Goal: Information Seeking & Learning: Learn about a topic

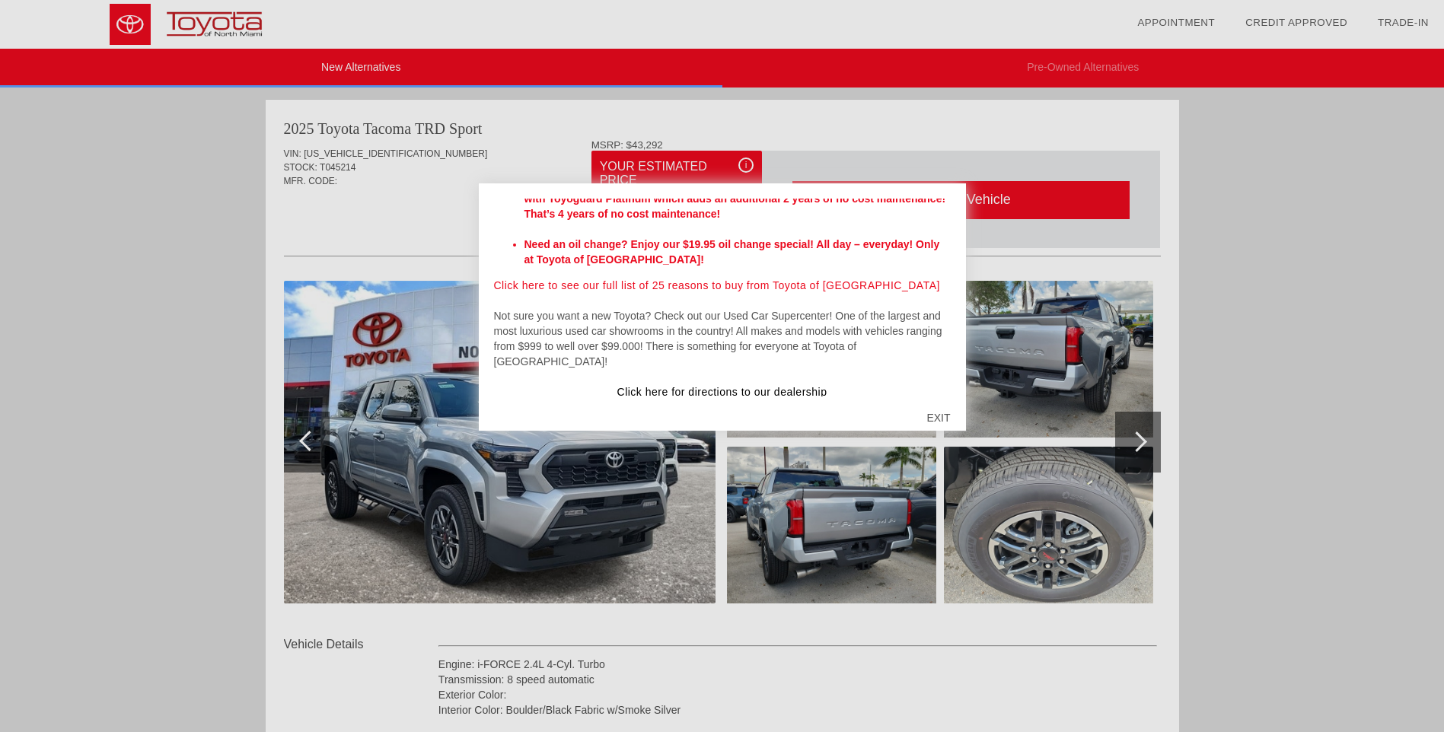
scroll to position [509, 0]
click at [937, 416] on div "EXIT" at bounding box center [938, 418] width 54 height 46
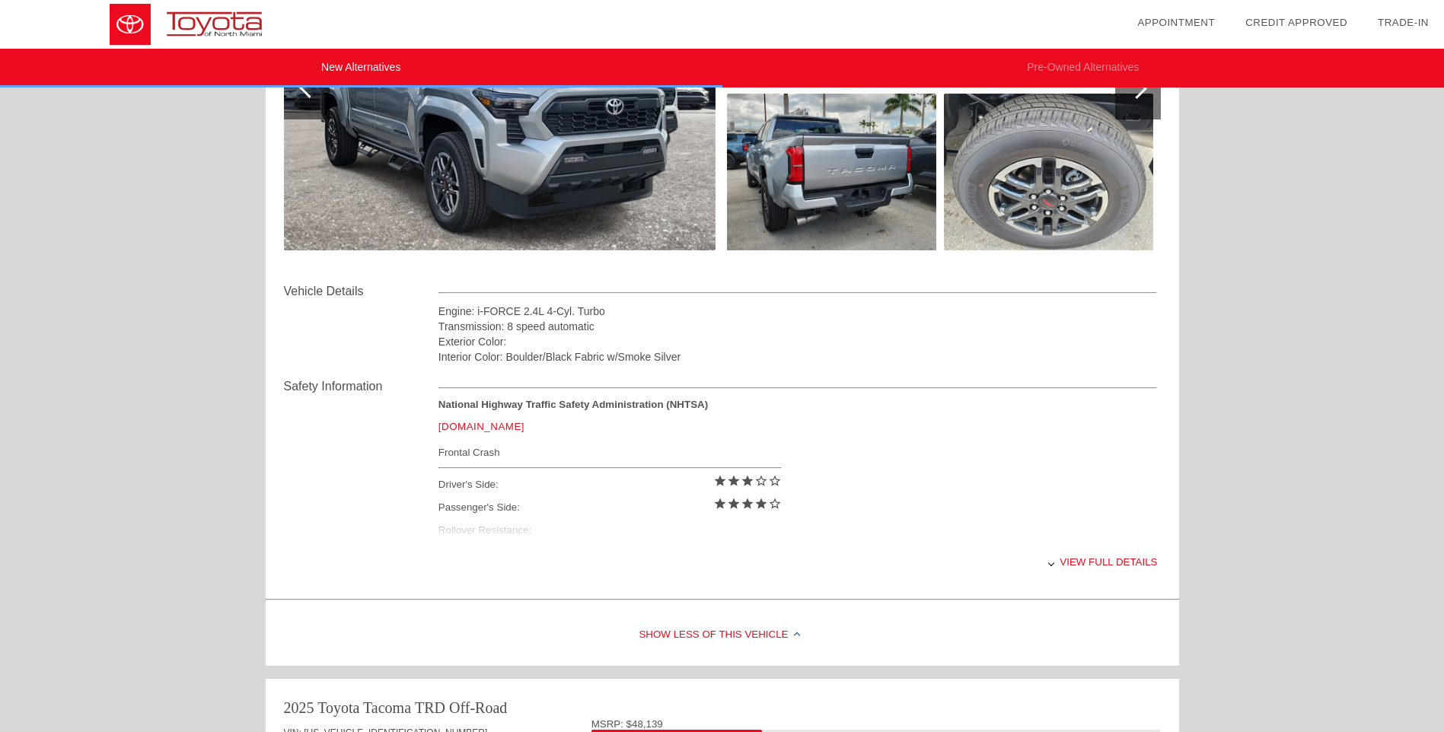
scroll to position [381, 0]
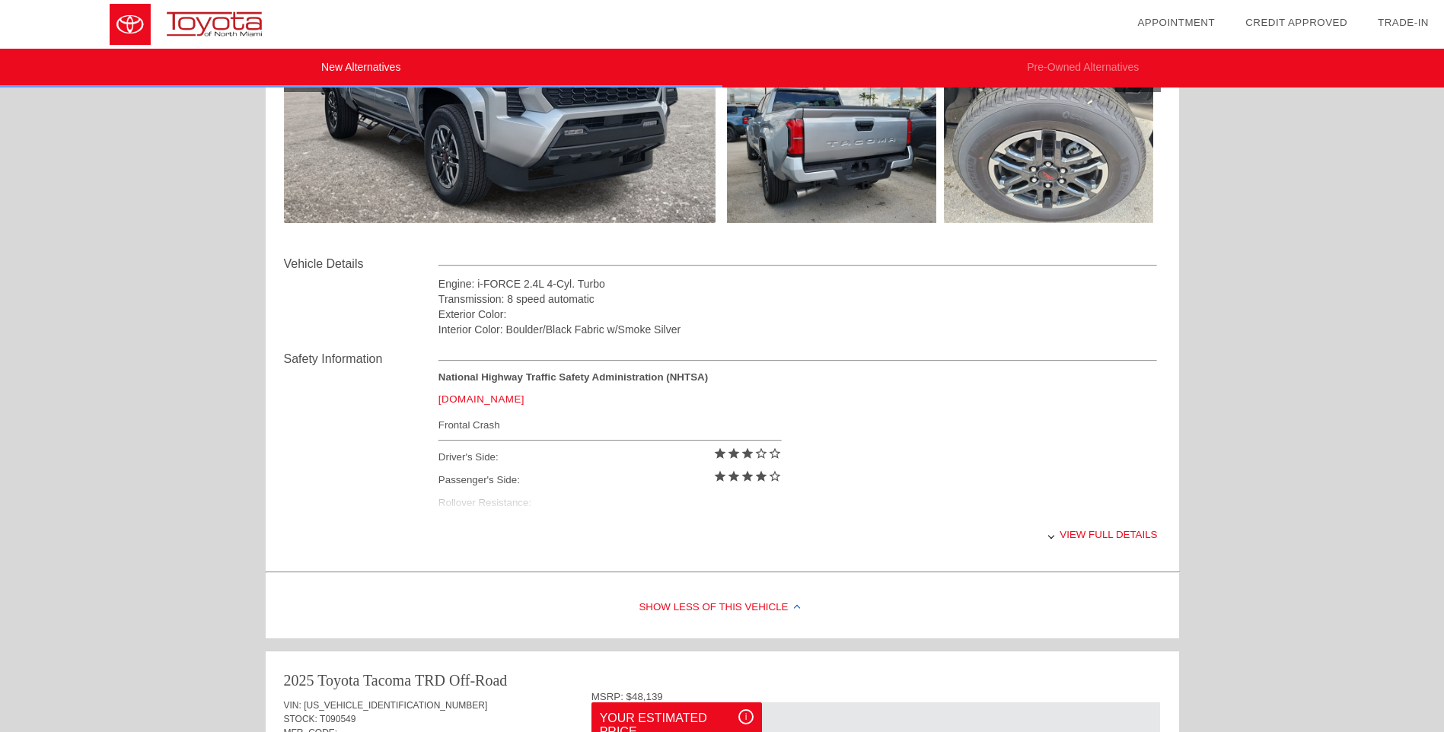
click at [1084, 534] on div "View full details" at bounding box center [799, 534] width 720 height 37
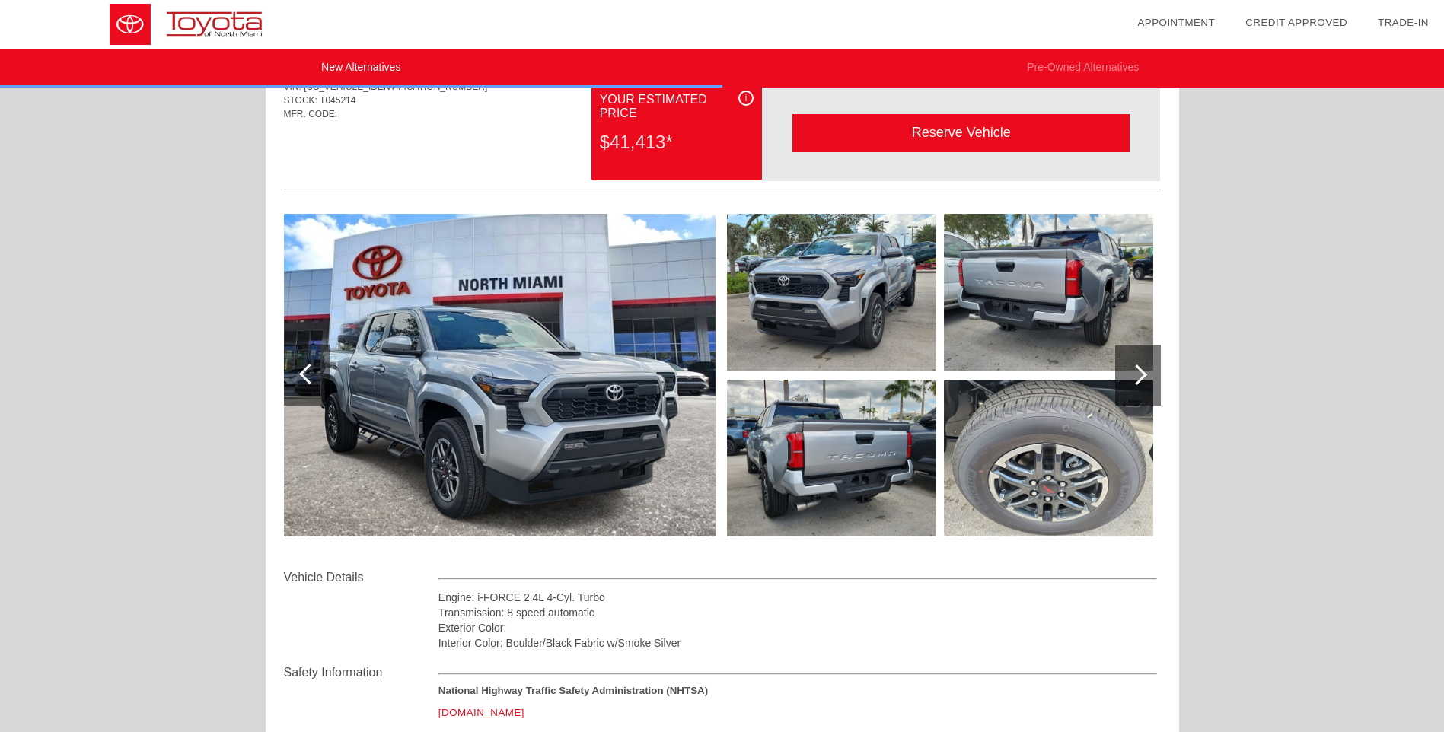
scroll to position [0, 0]
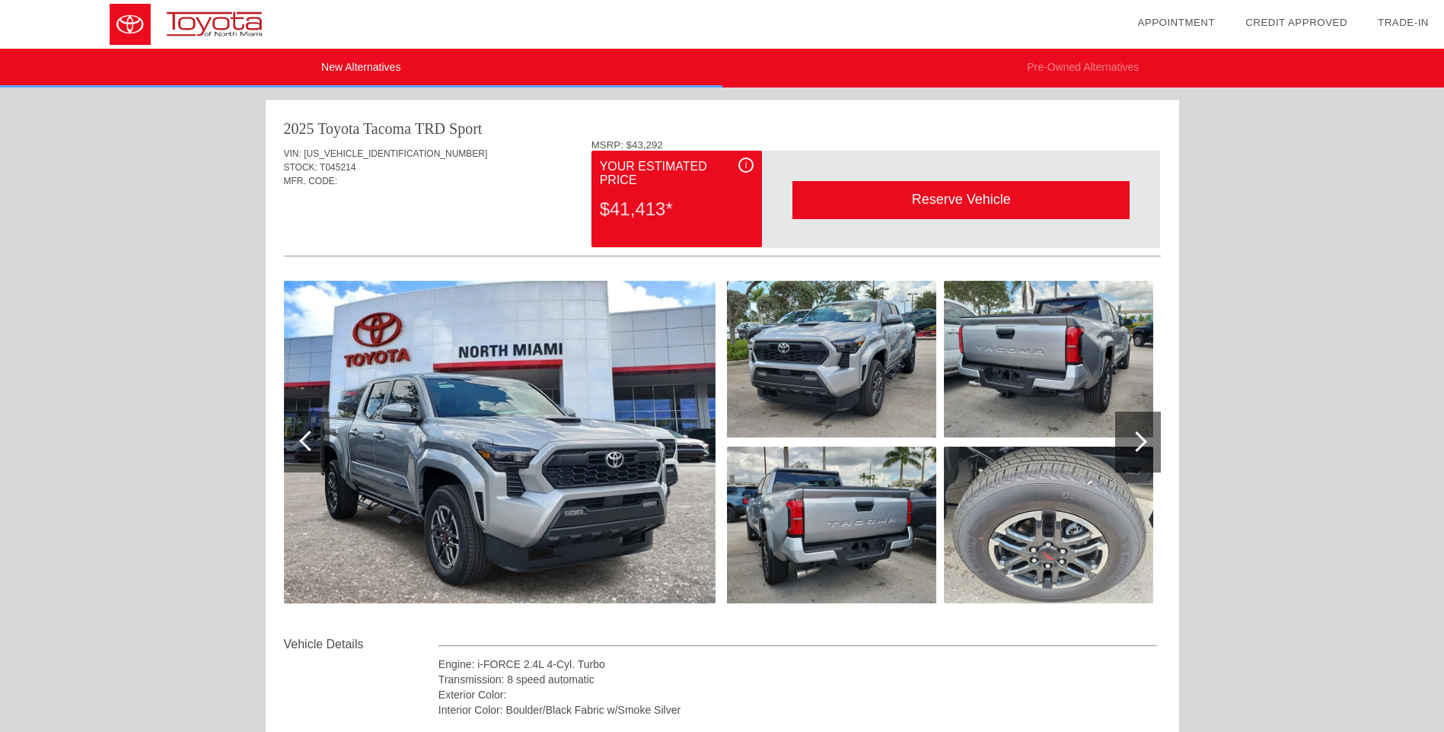
click at [512, 421] on img at bounding box center [500, 442] width 432 height 323
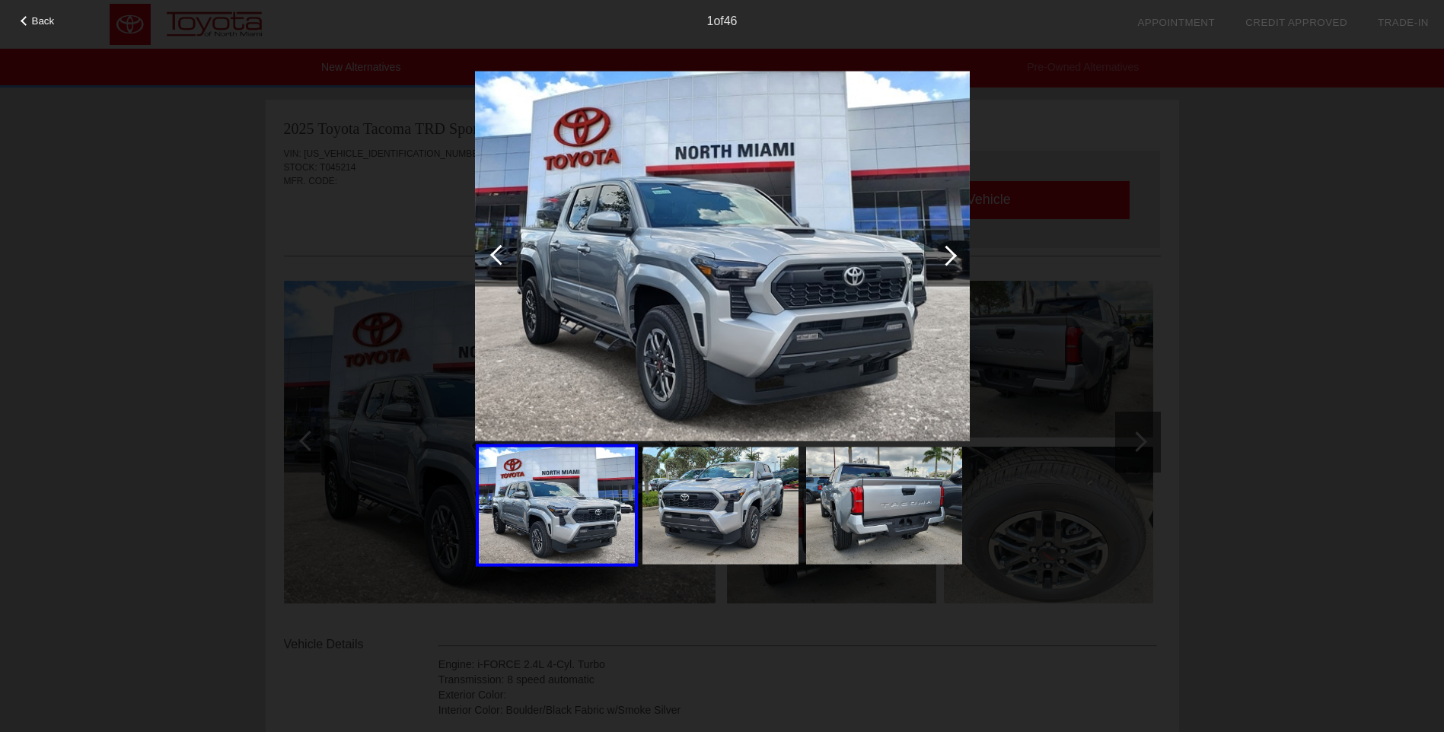
click at [952, 254] on div at bounding box center [947, 255] width 21 height 21
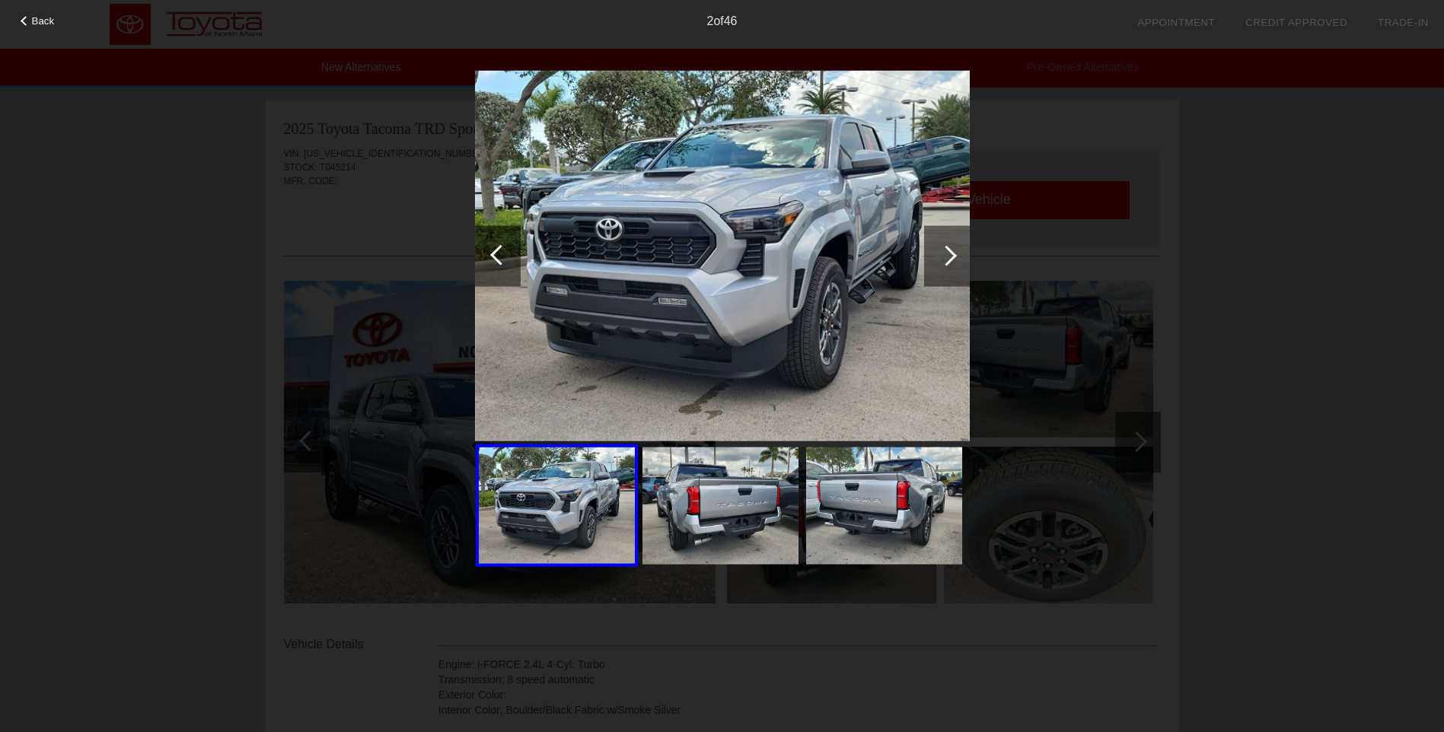
click at [952, 256] on div at bounding box center [947, 255] width 21 height 21
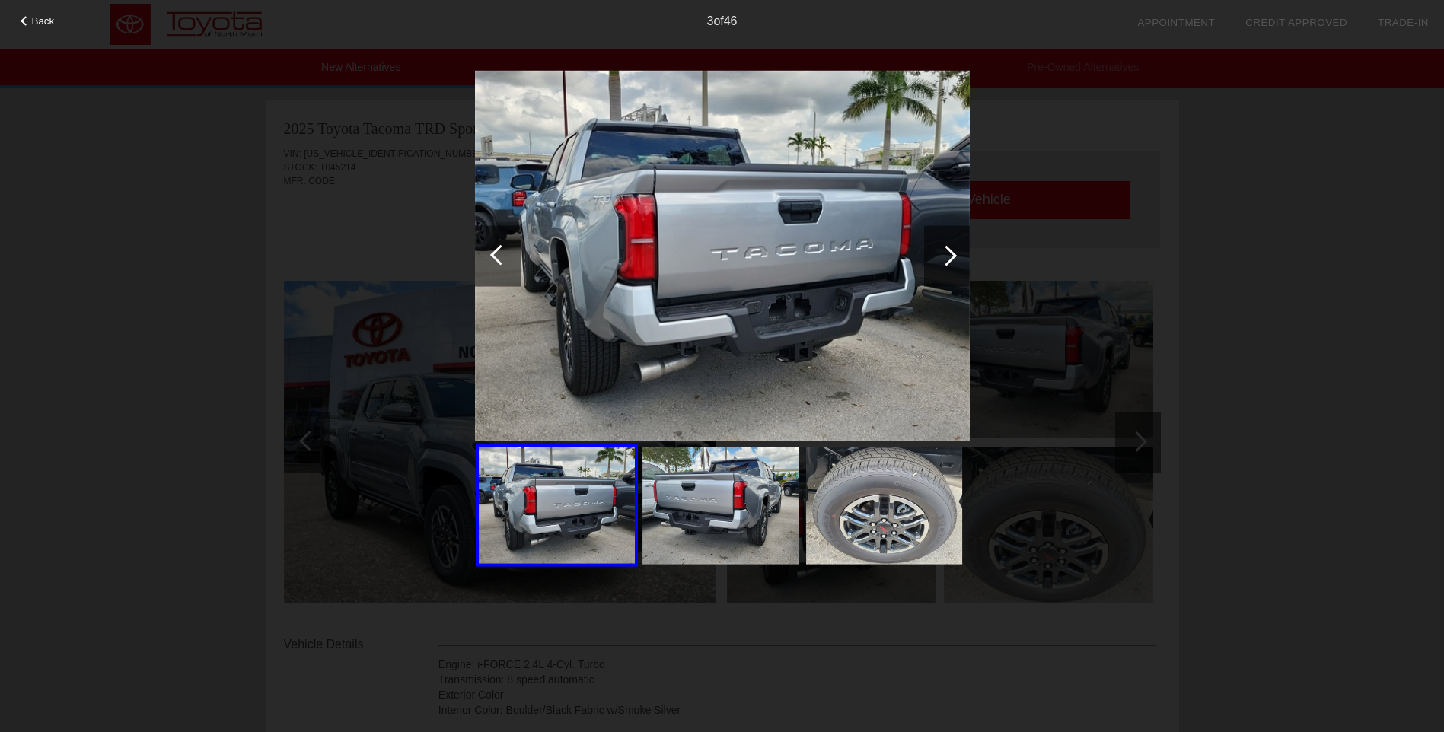
click at [952, 257] on div at bounding box center [947, 255] width 21 height 21
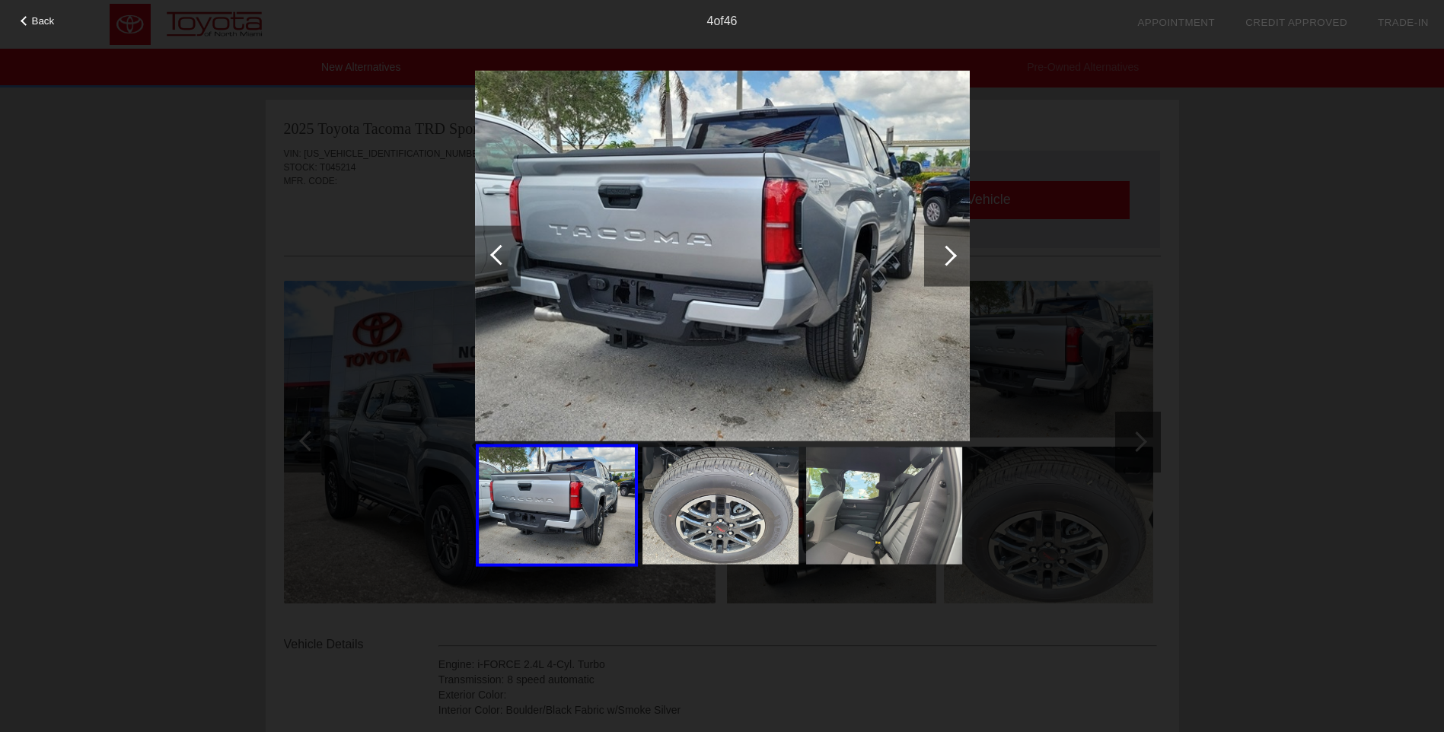
click at [952, 257] on div at bounding box center [947, 255] width 21 height 21
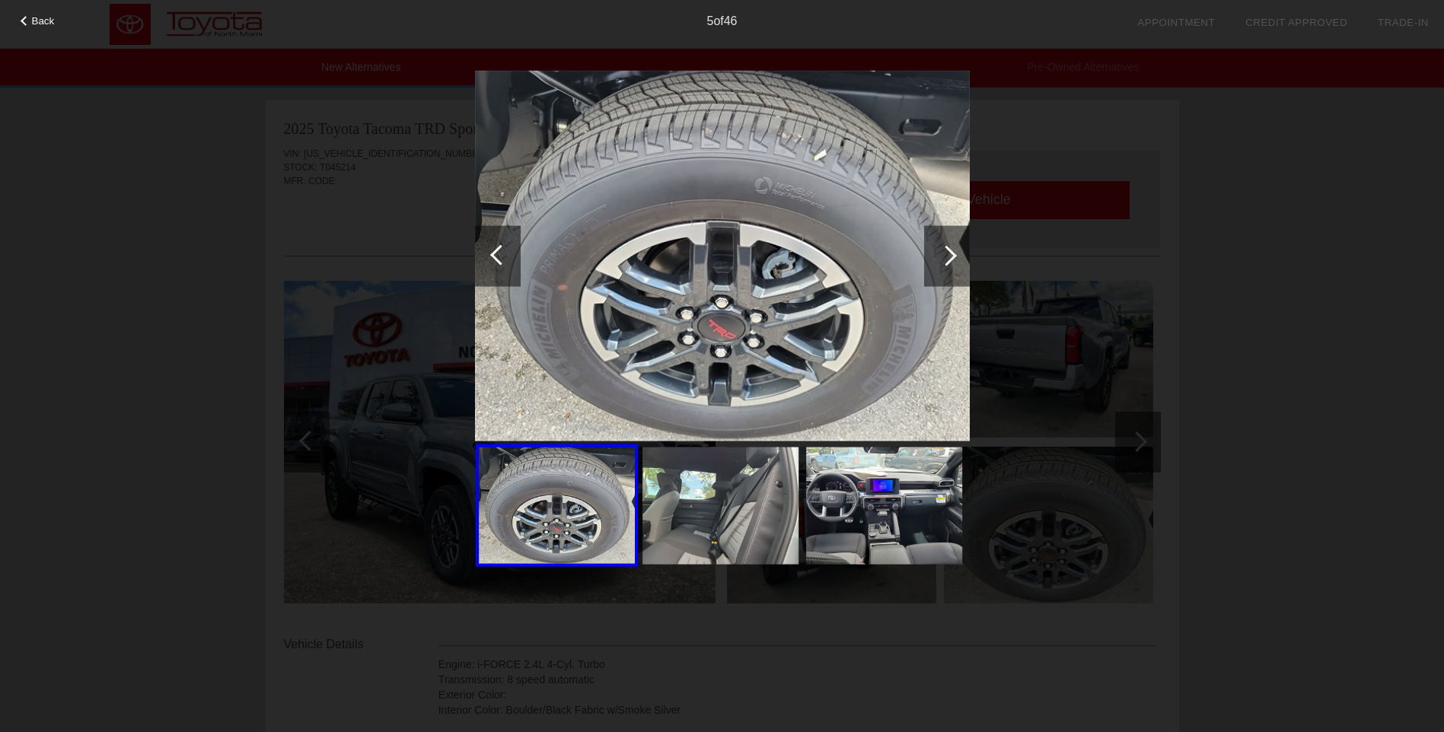
click at [952, 257] on div at bounding box center [947, 255] width 21 height 21
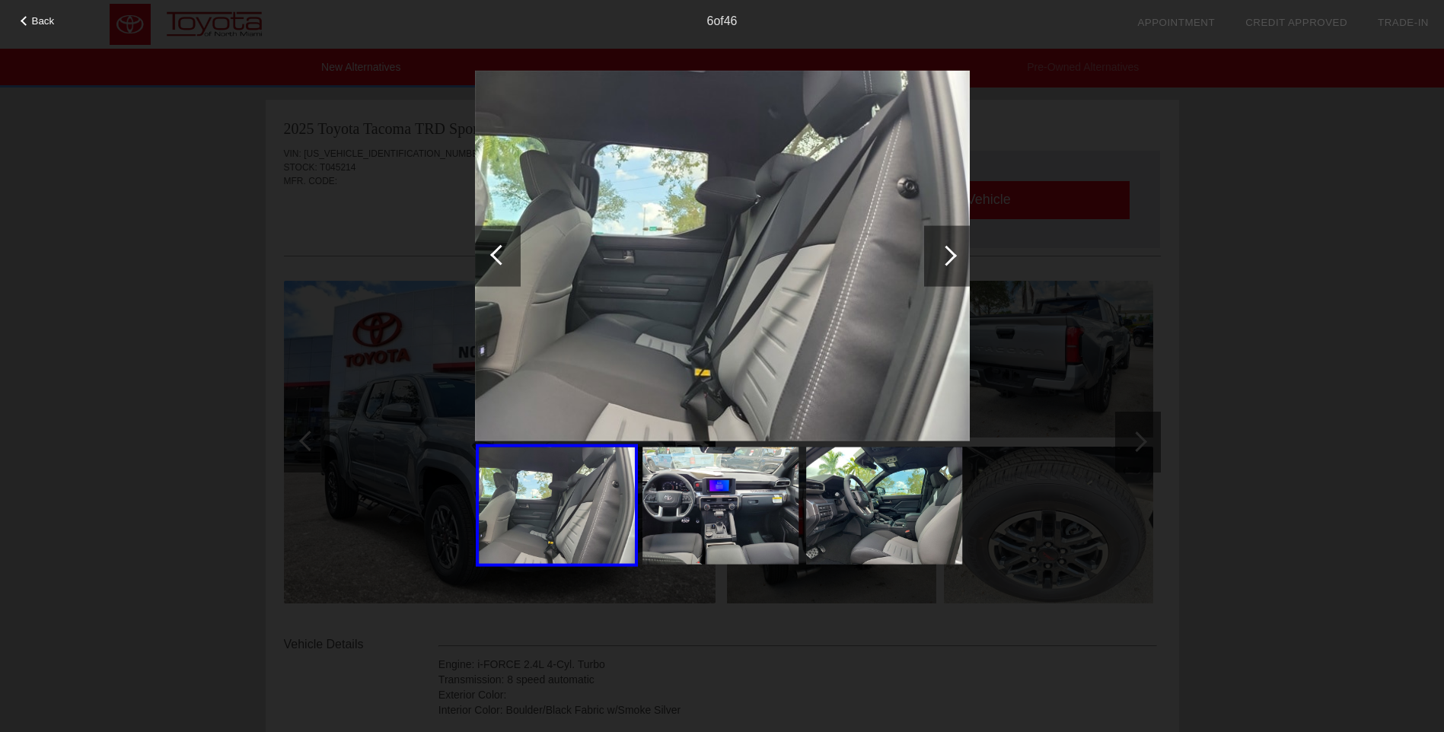
click at [952, 257] on div at bounding box center [947, 255] width 21 height 21
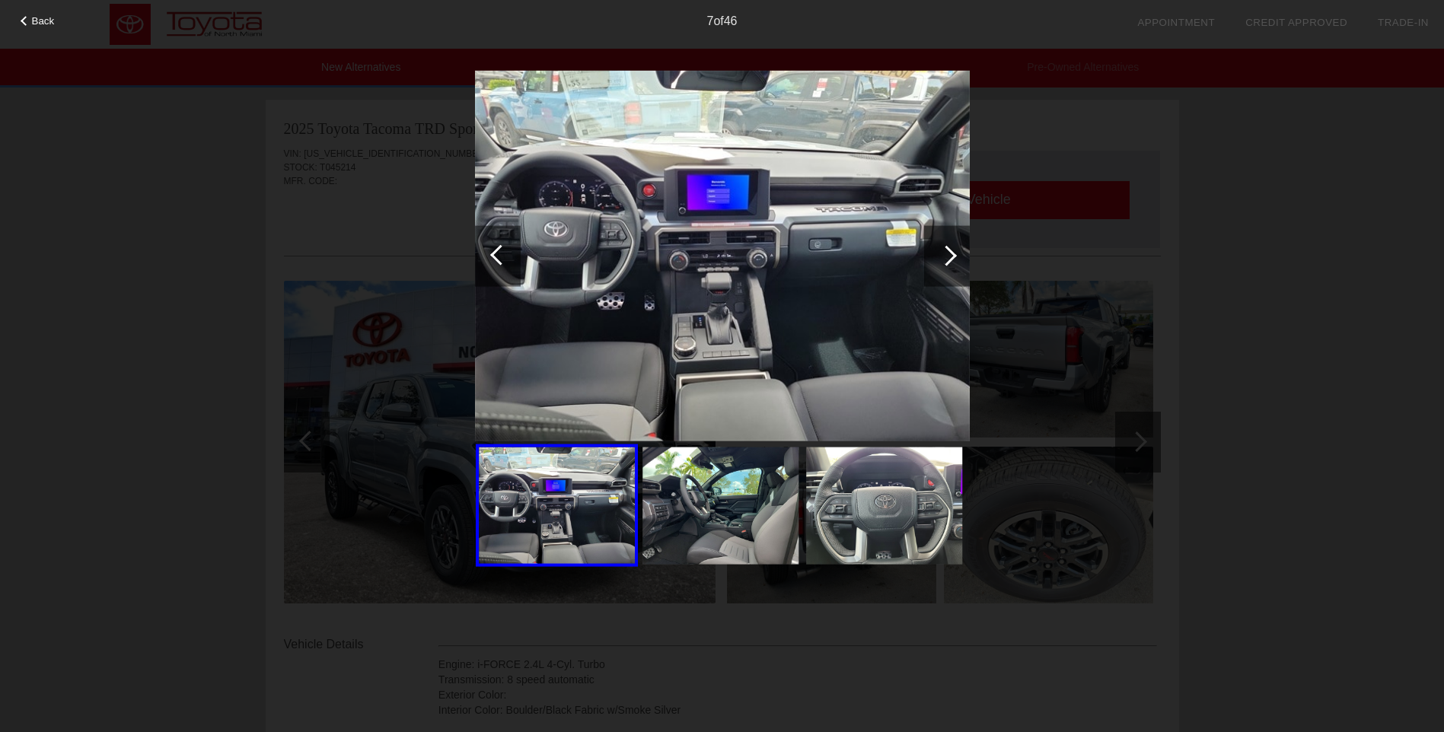
click at [952, 257] on div at bounding box center [947, 255] width 21 height 21
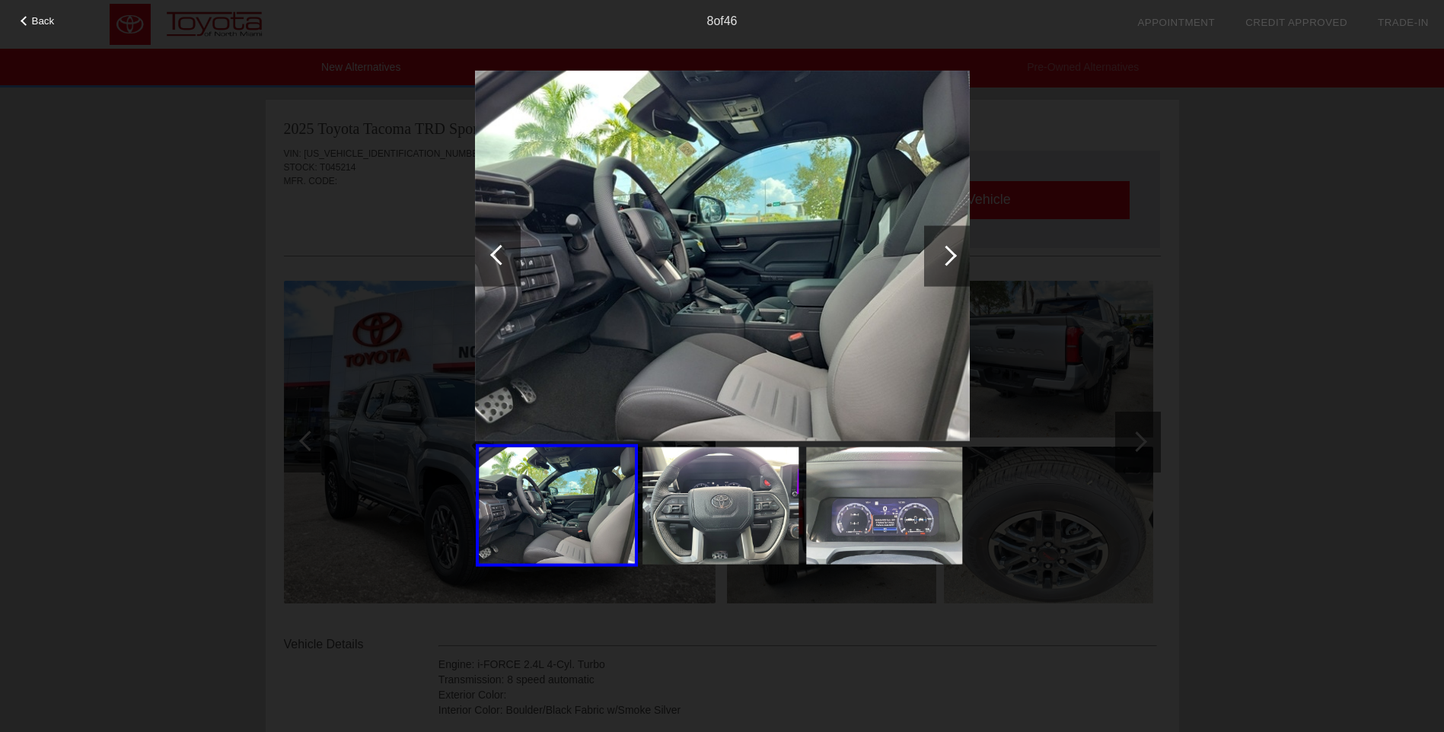
click at [952, 258] on div at bounding box center [947, 255] width 21 height 21
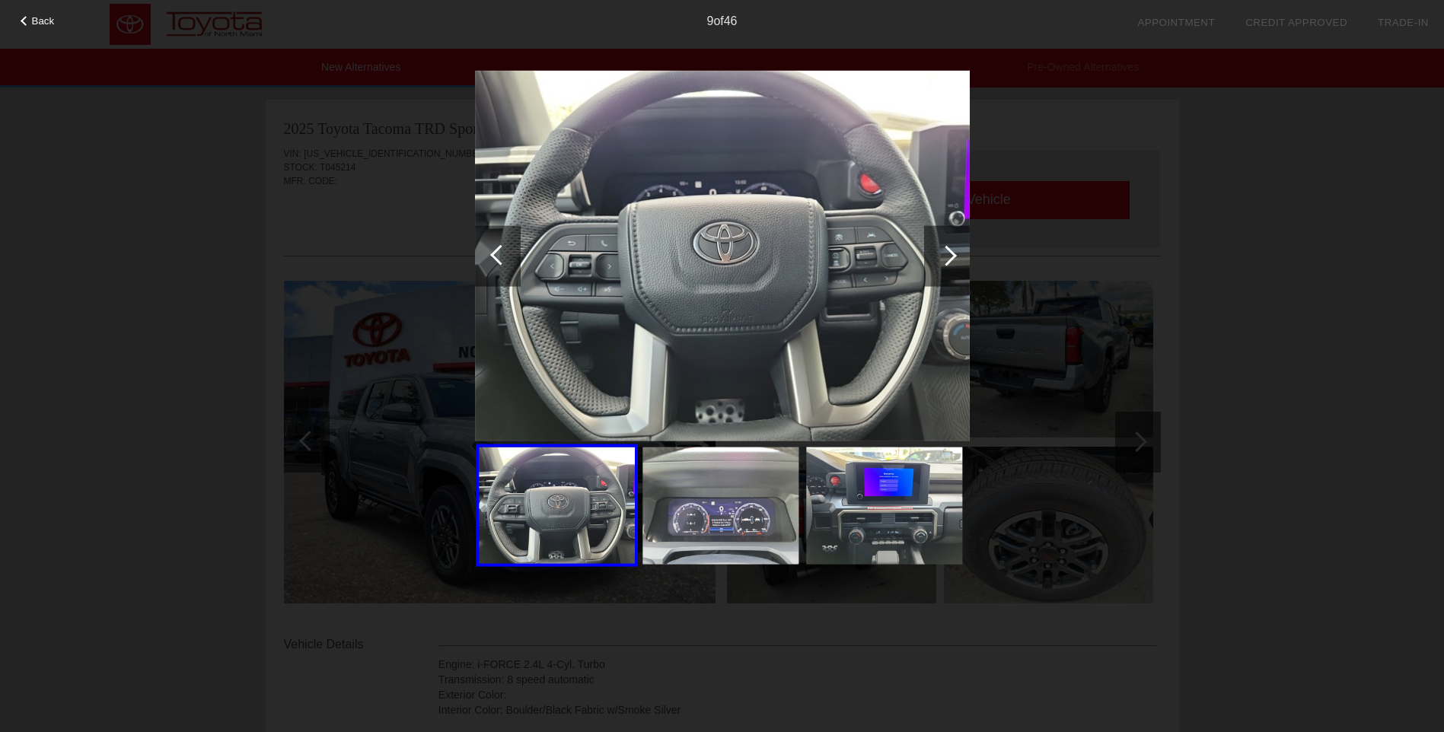
click at [952, 258] on div at bounding box center [947, 255] width 21 height 21
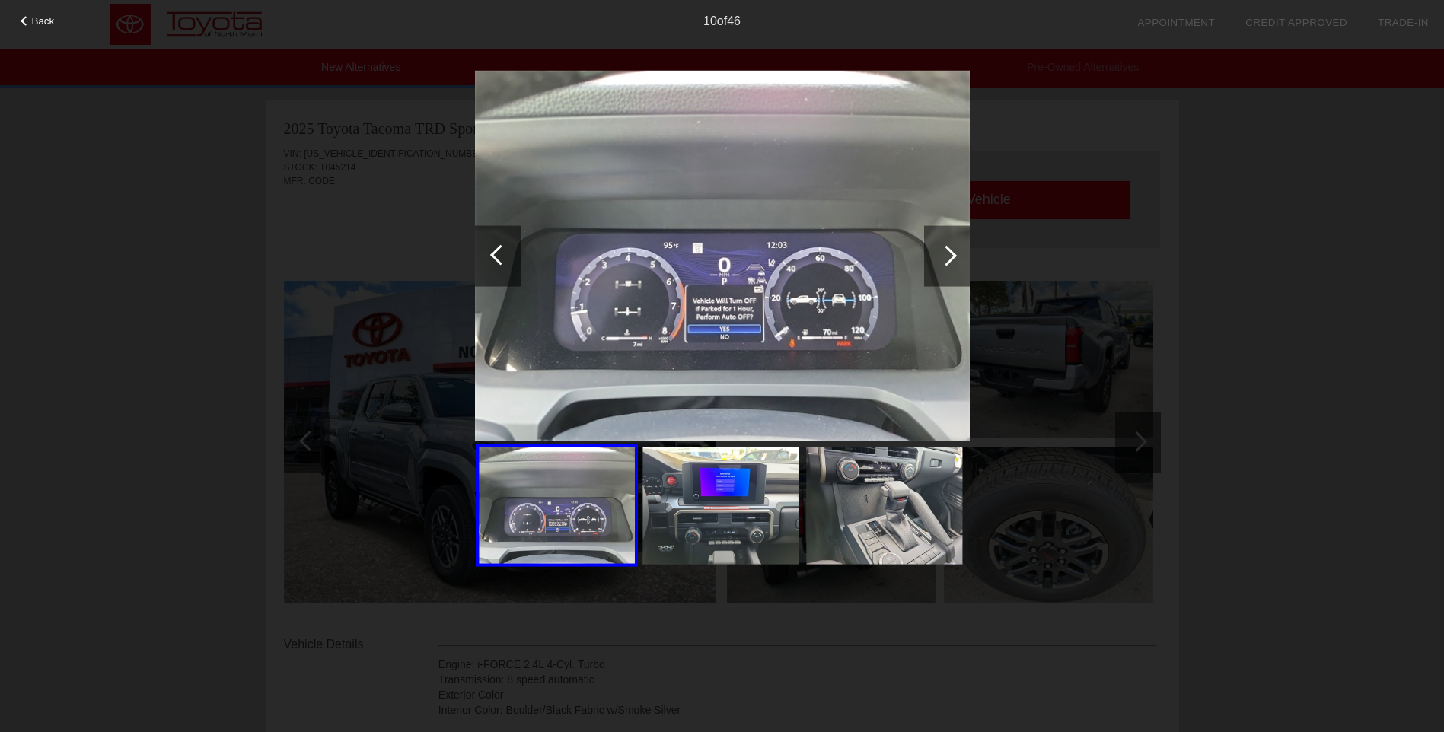
click at [952, 258] on div at bounding box center [947, 255] width 21 height 21
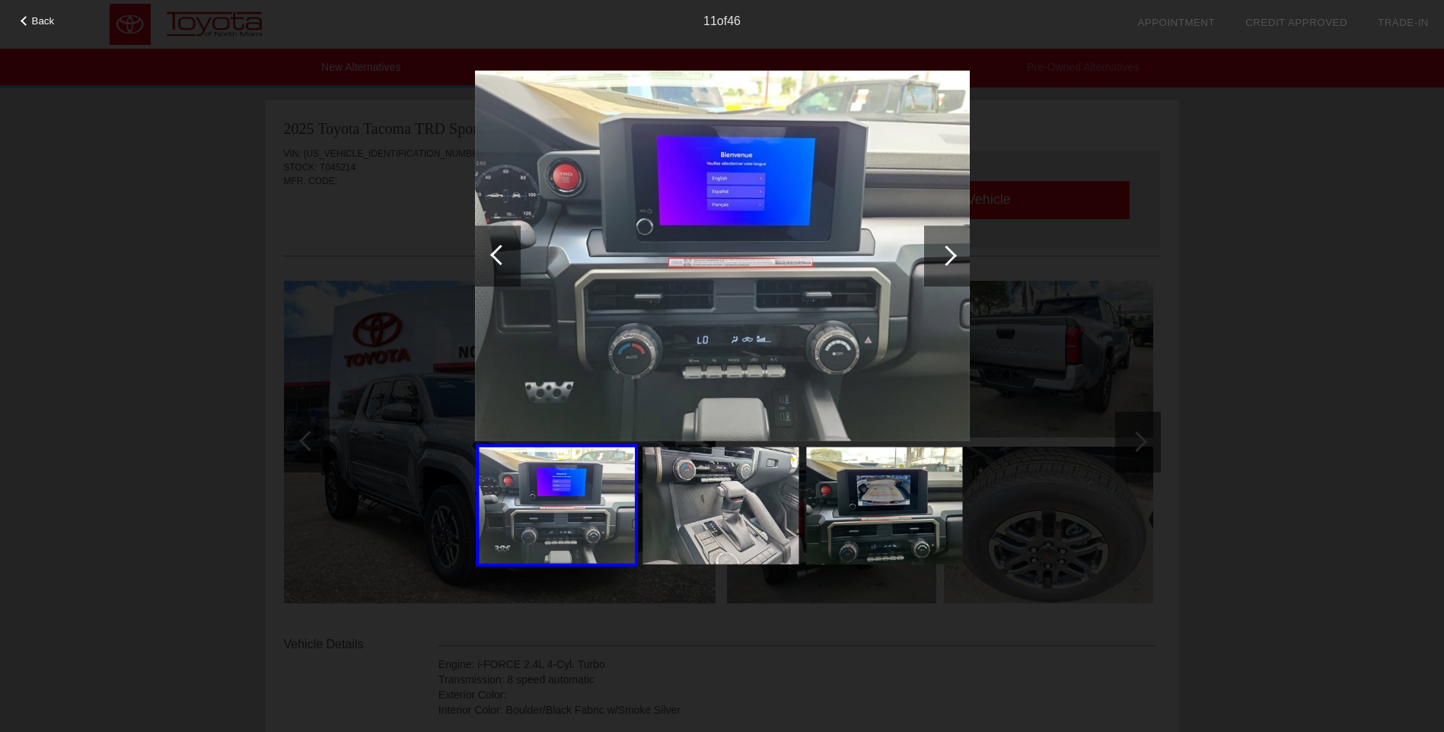
click at [952, 258] on div at bounding box center [947, 255] width 21 height 21
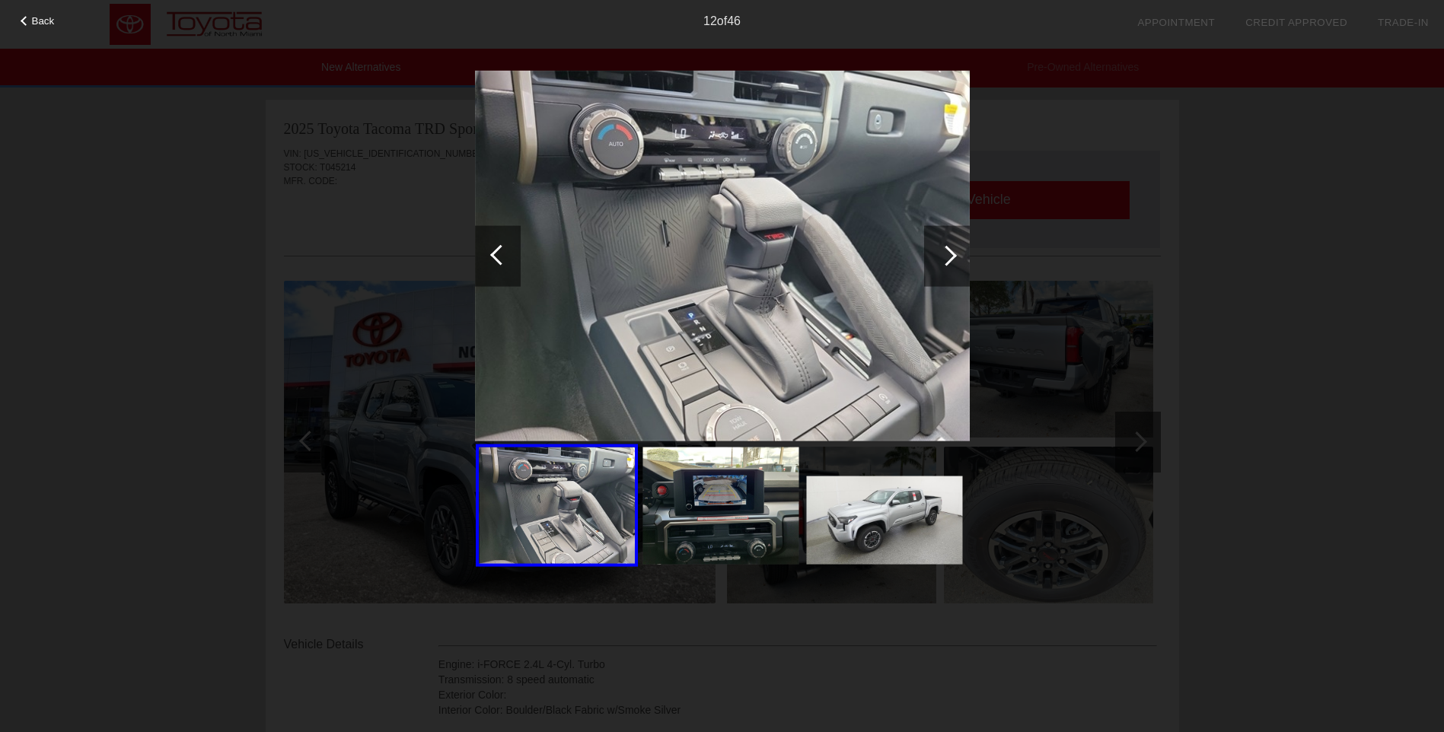
click at [952, 258] on div at bounding box center [947, 255] width 21 height 21
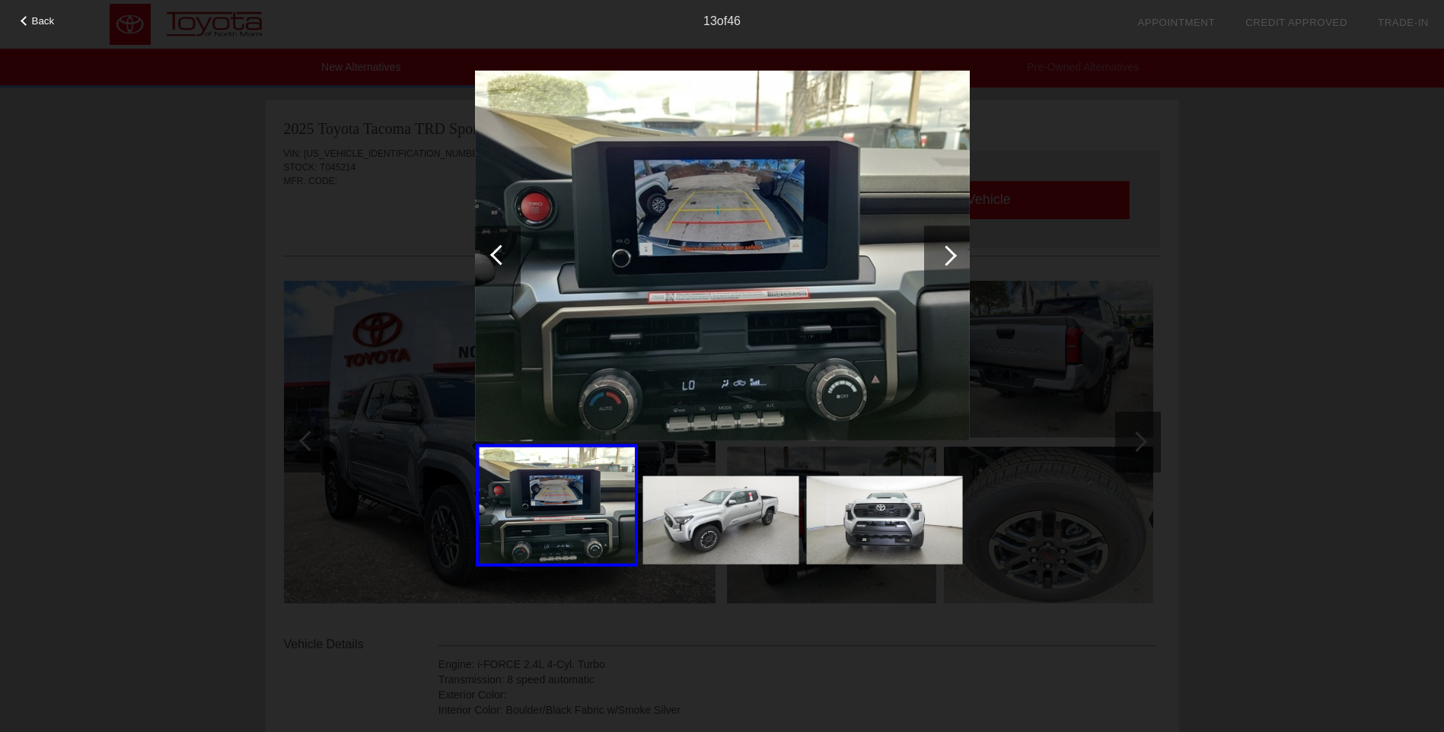
click at [952, 258] on div at bounding box center [947, 255] width 21 height 21
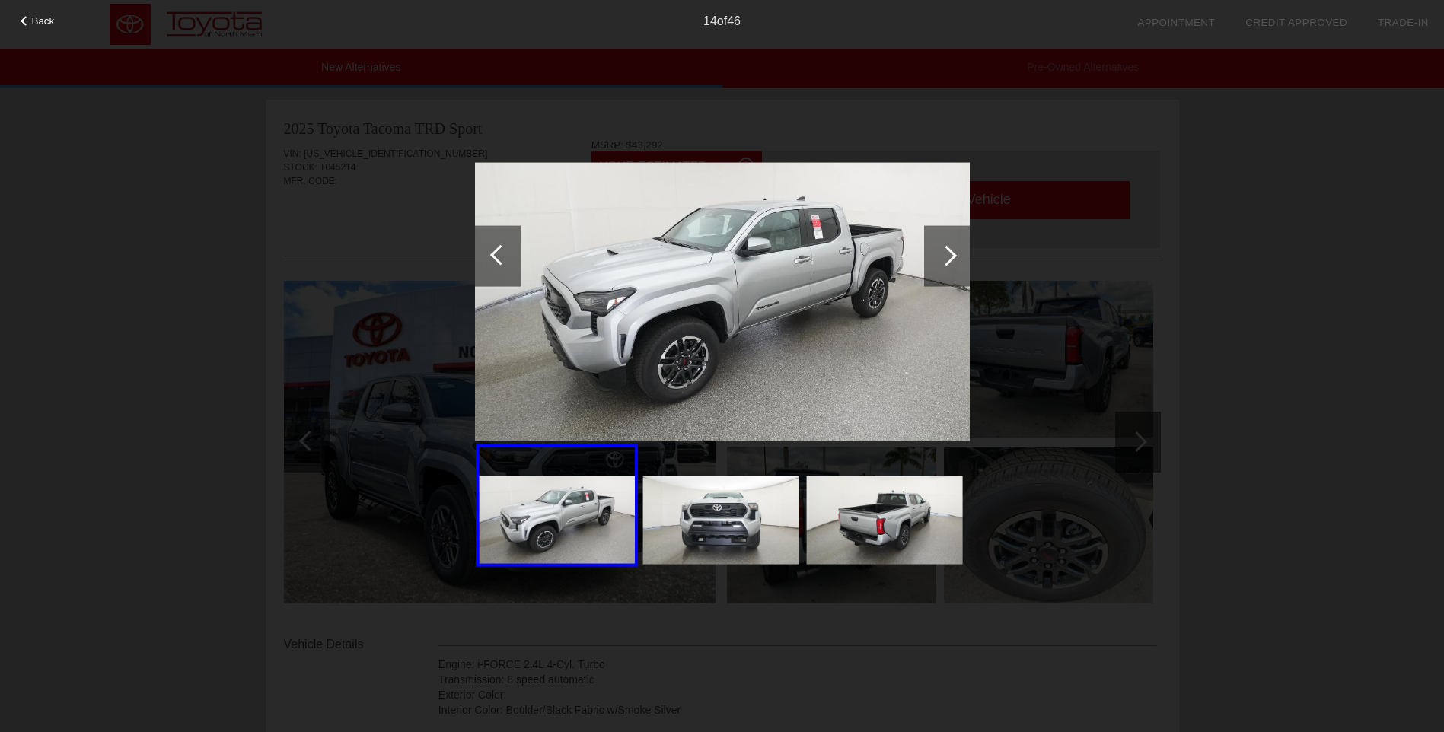
click at [952, 260] on div at bounding box center [947, 255] width 21 height 21
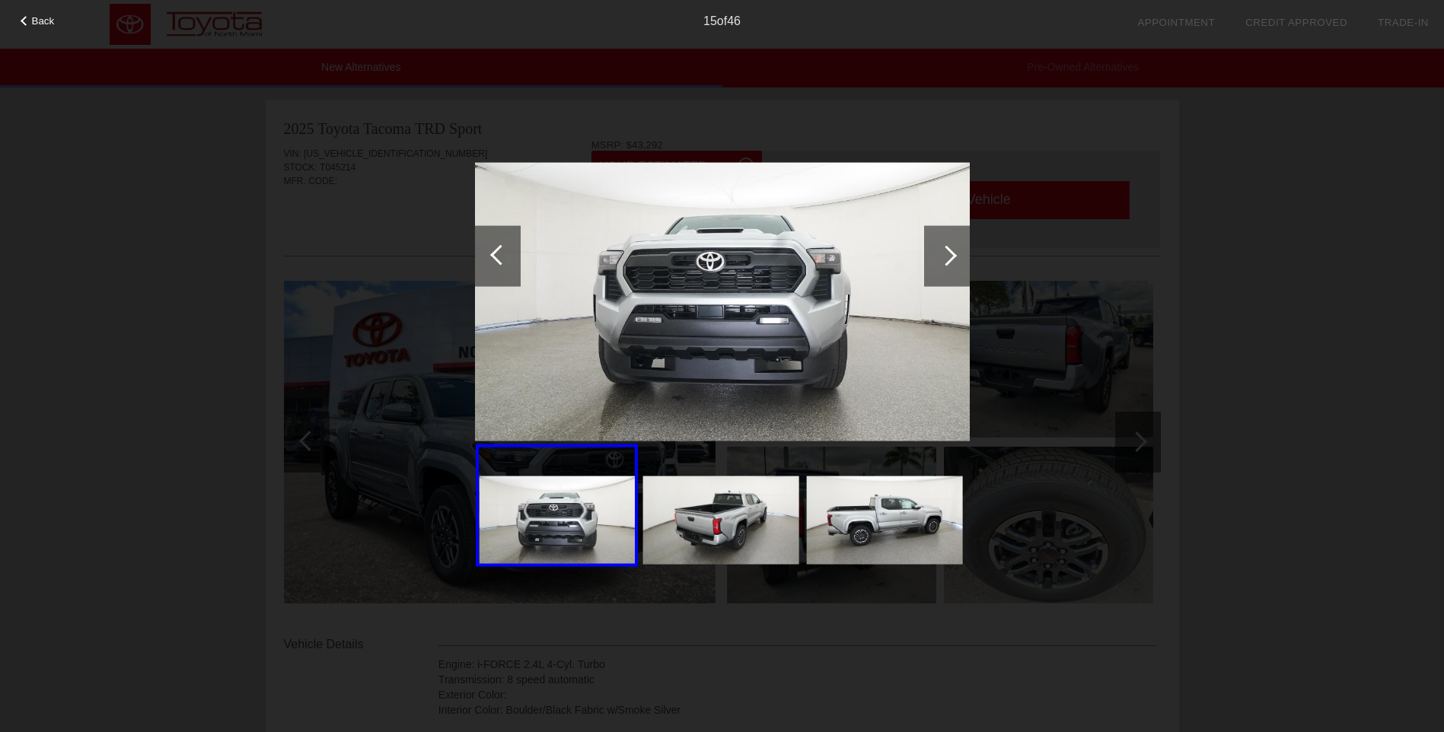
click at [952, 260] on div at bounding box center [947, 255] width 21 height 21
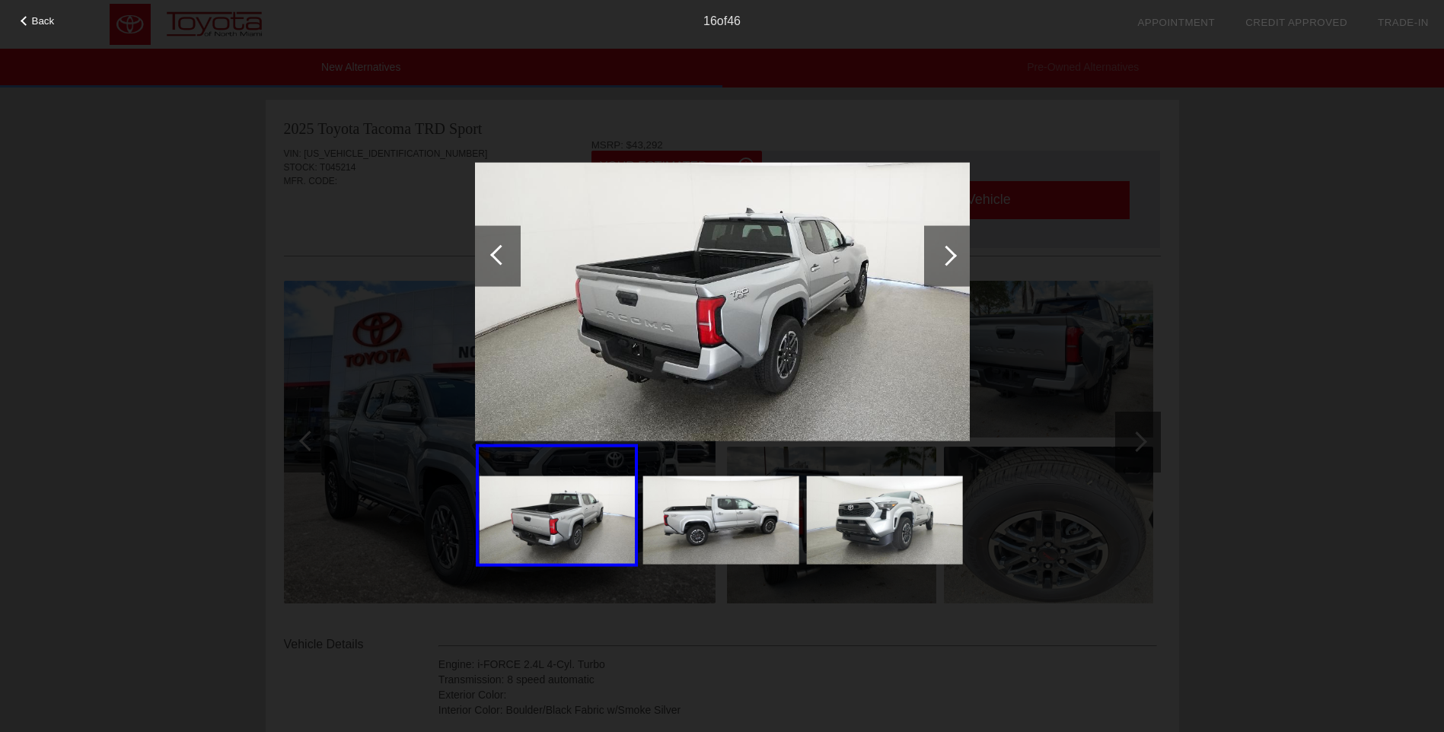
click at [500, 256] on div at bounding box center [500, 254] width 21 height 21
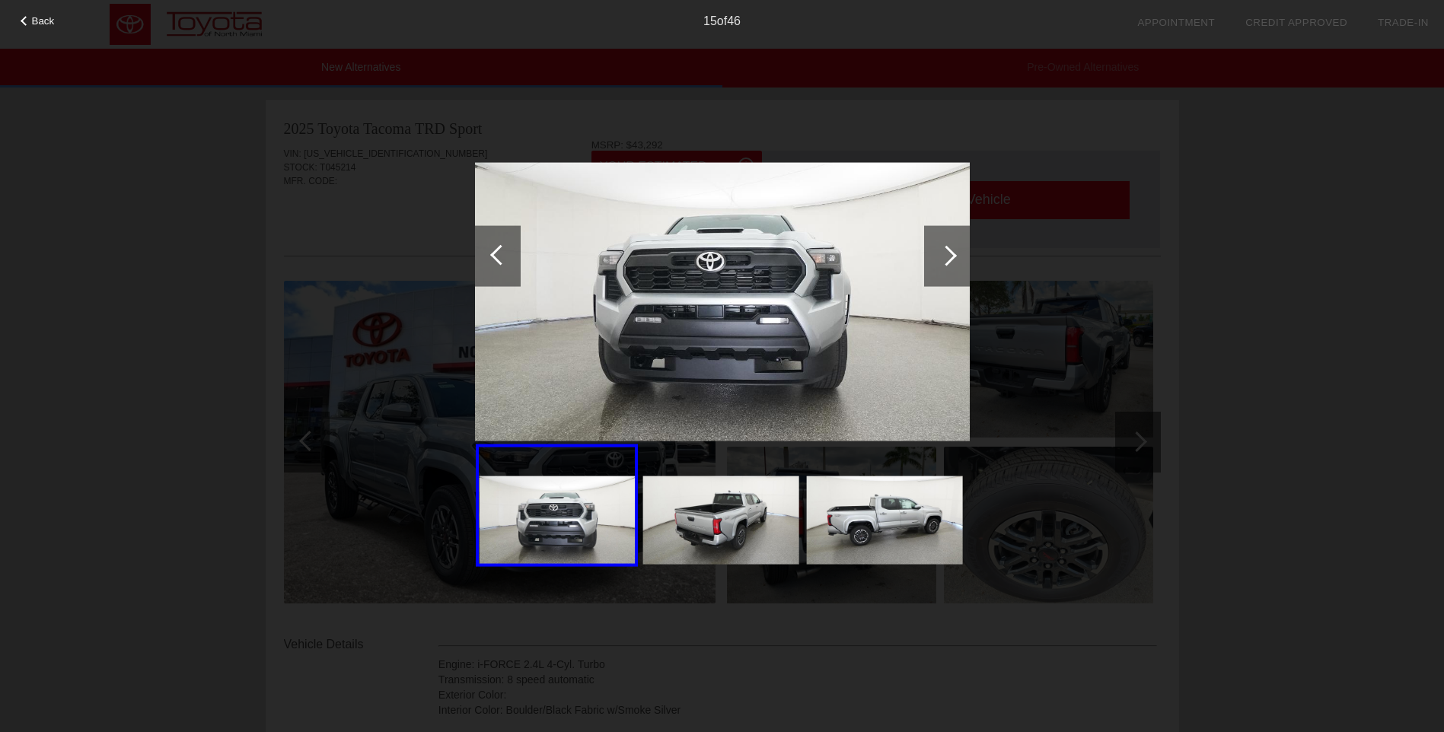
click at [950, 260] on div at bounding box center [947, 255] width 21 height 21
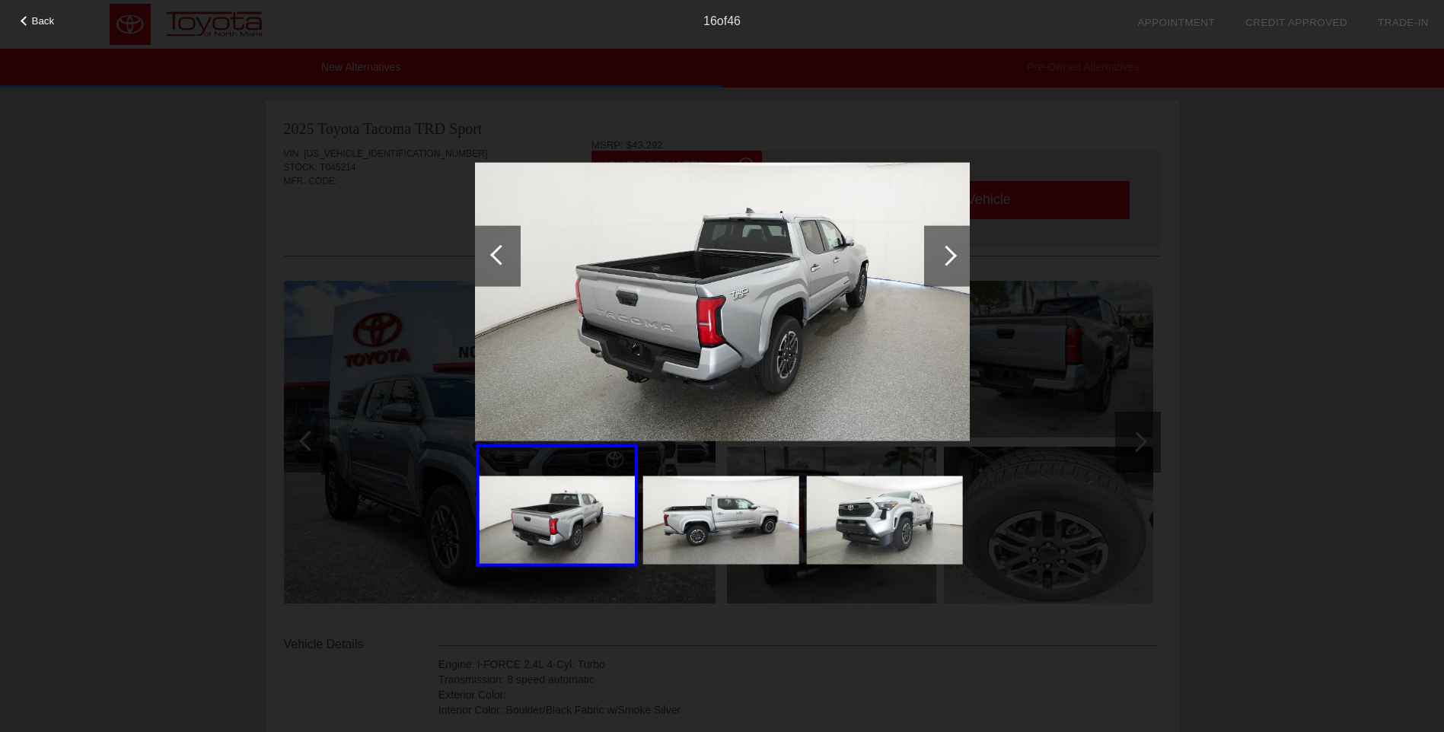
click at [950, 260] on div at bounding box center [947, 255] width 21 height 21
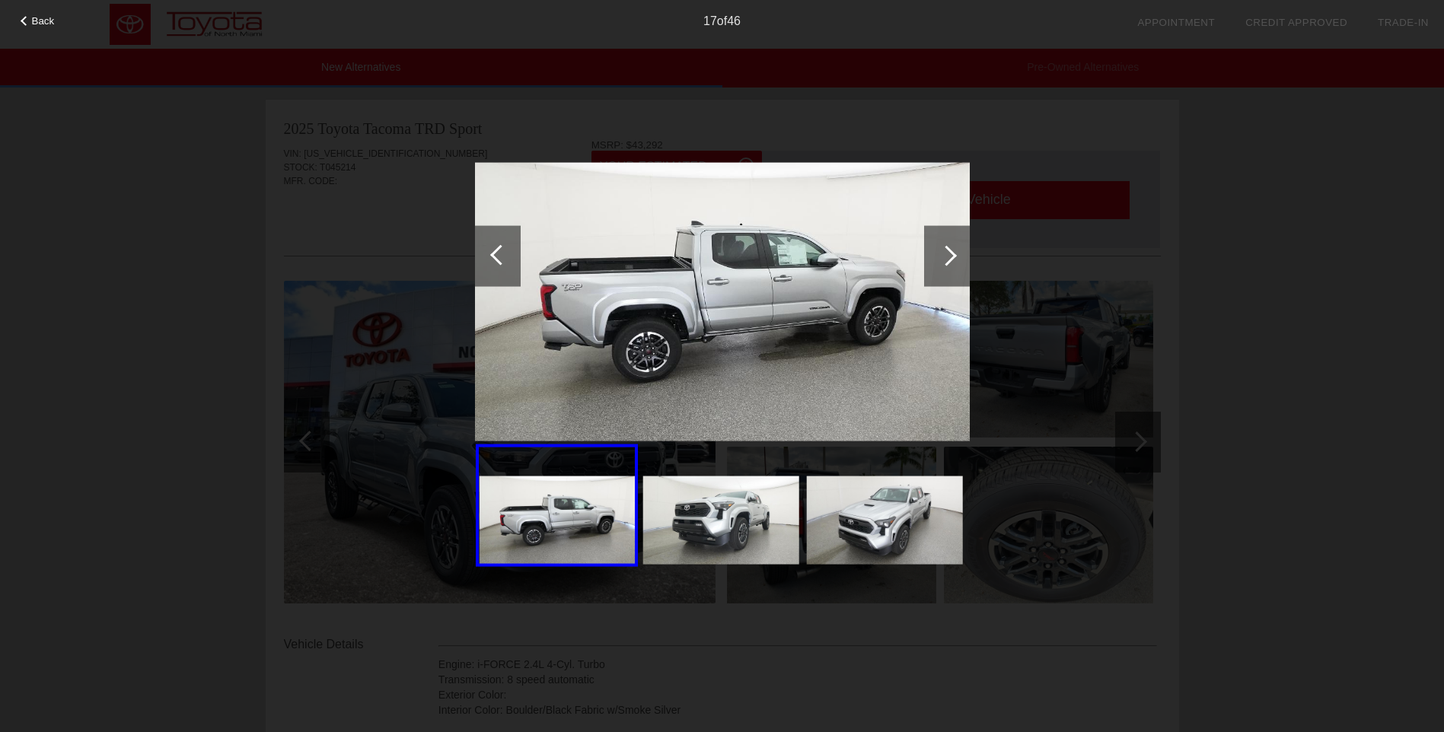
click at [781, 317] on img at bounding box center [722, 302] width 495 height 279
click at [785, 318] on img at bounding box center [722, 302] width 495 height 279
click at [799, 318] on img at bounding box center [722, 302] width 495 height 279
click at [948, 254] on div at bounding box center [947, 255] width 21 height 21
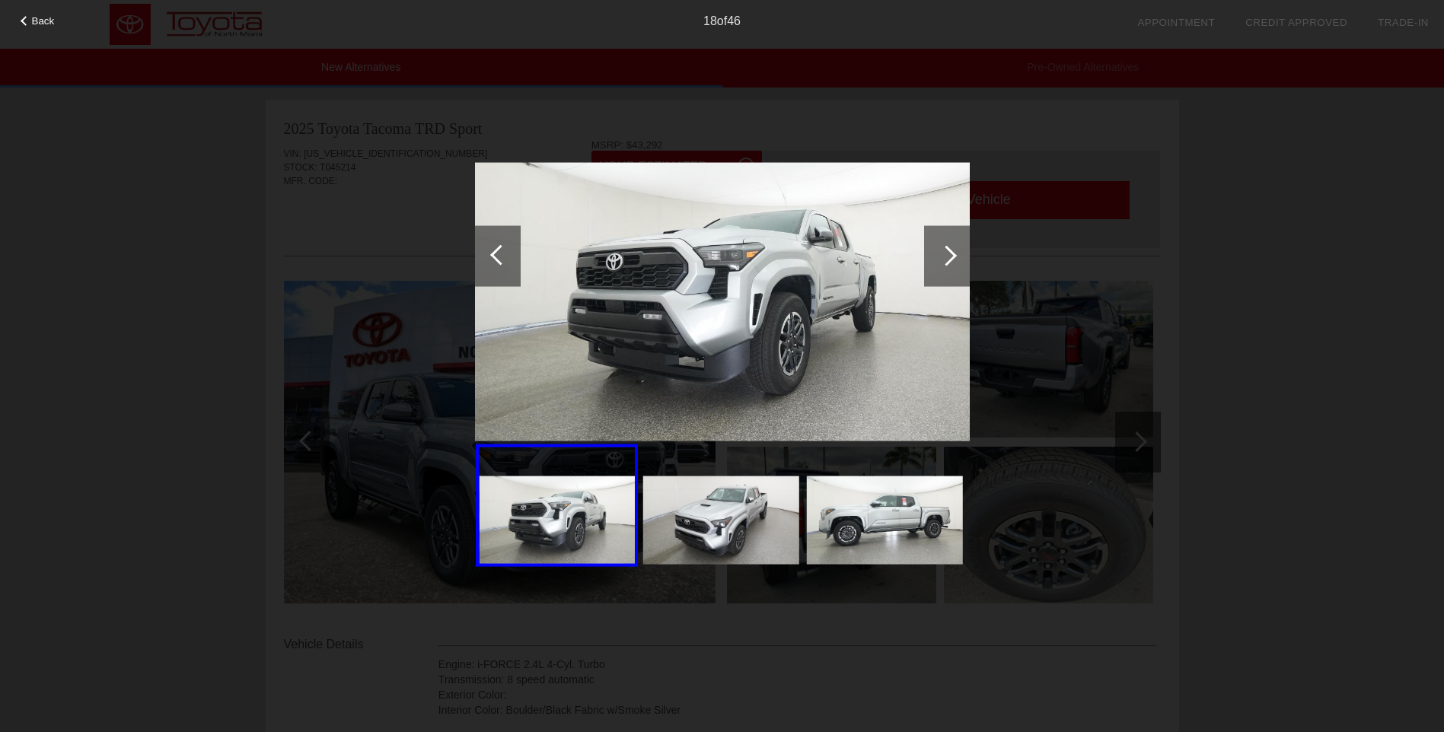
click at [948, 254] on div at bounding box center [947, 255] width 21 height 21
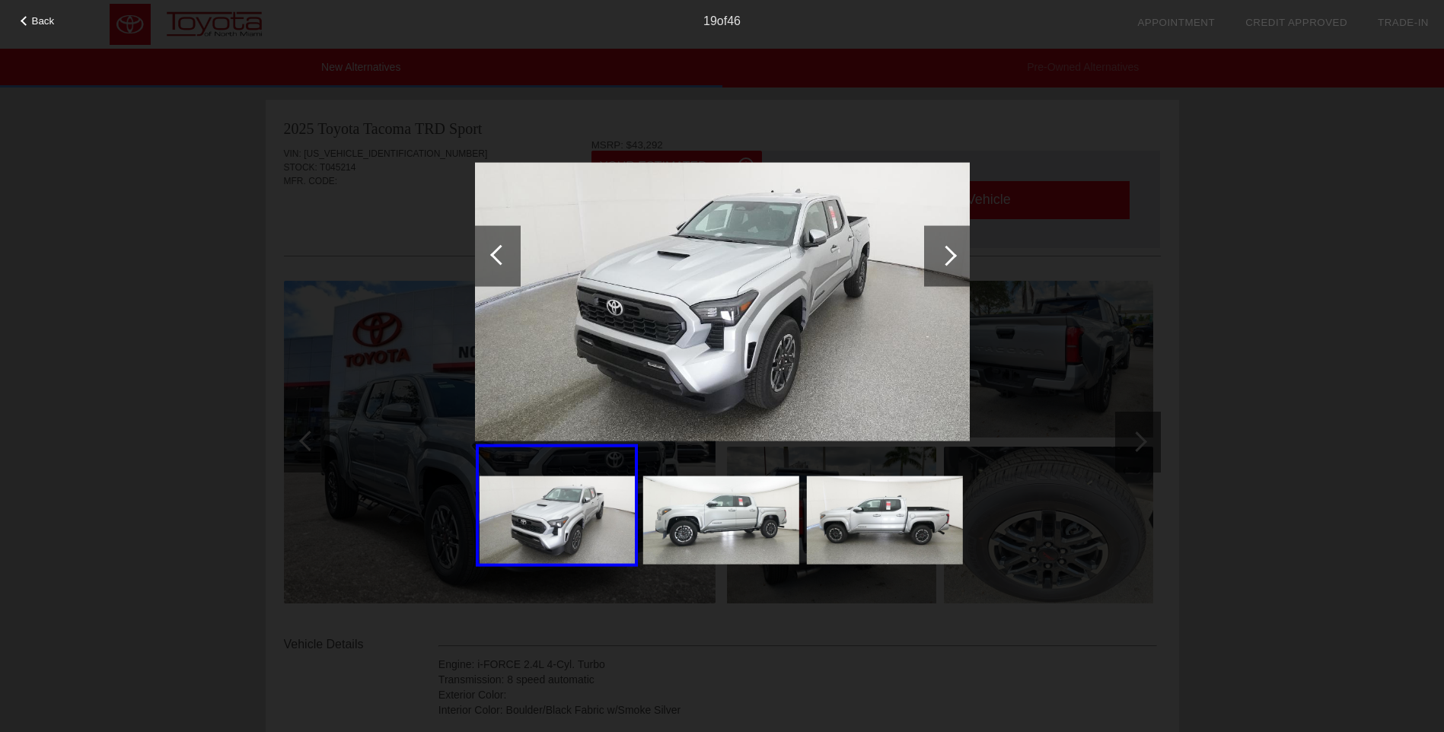
click at [948, 254] on div at bounding box center [947, 255] width 21 height 21
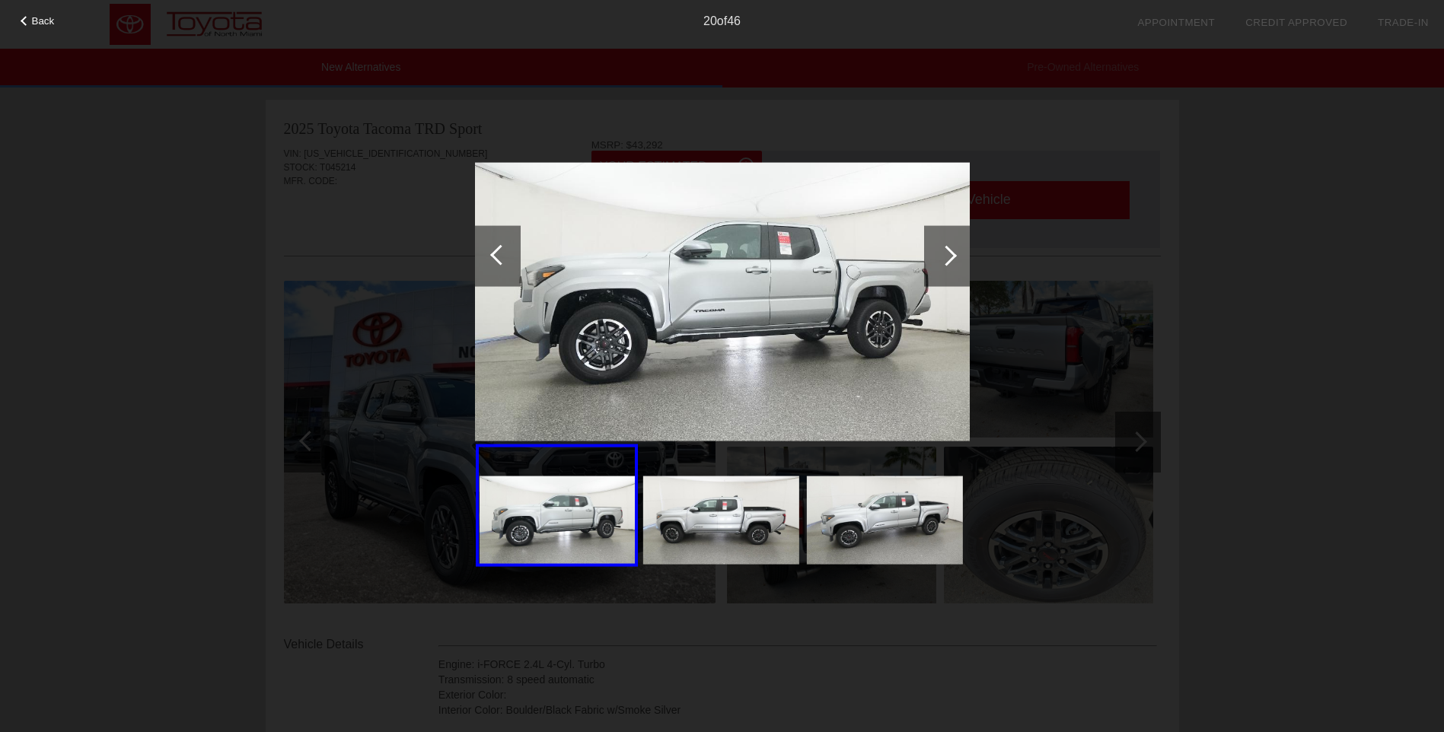
click at [948, 254] on div at bounding box center [947, 255] width 21 height 21
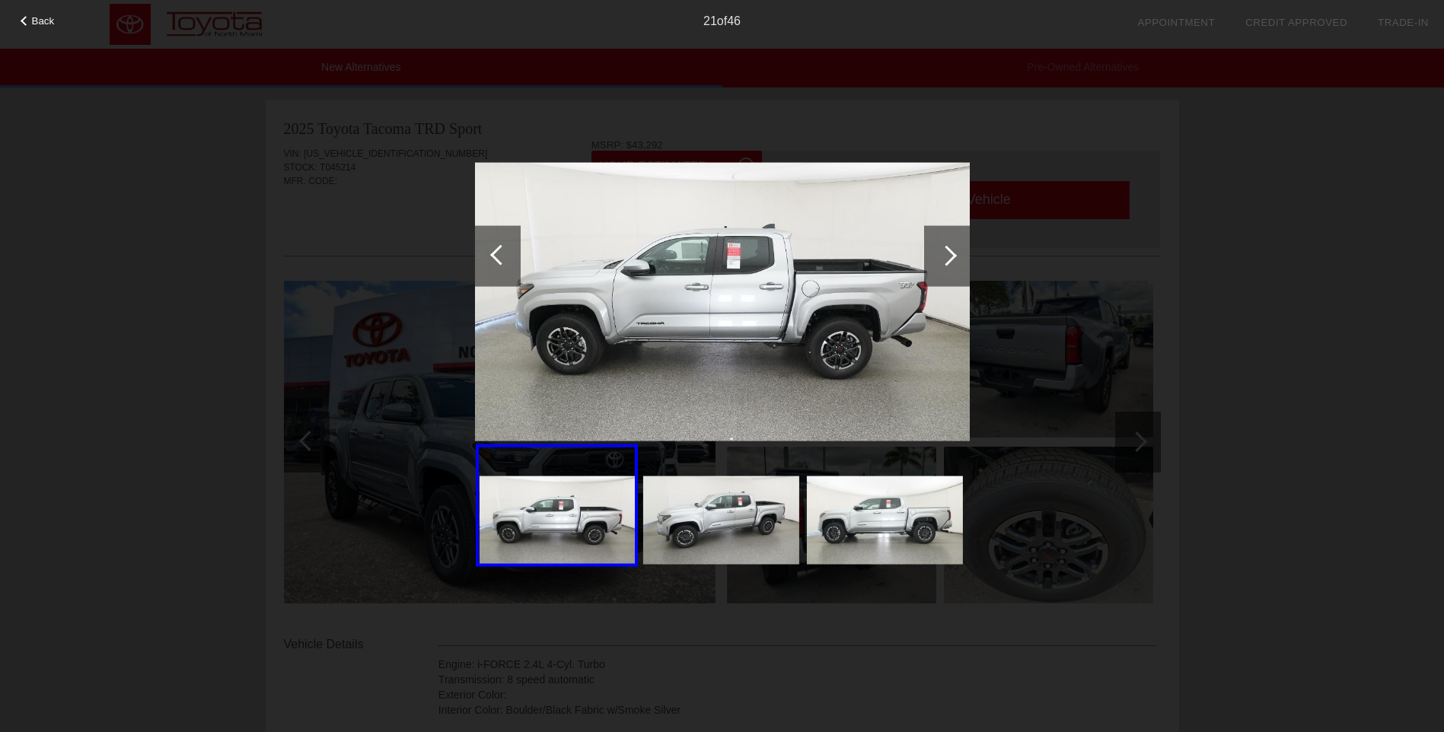
click at [948, 254] on div at bounding box center [947, 255] width 21 height 21
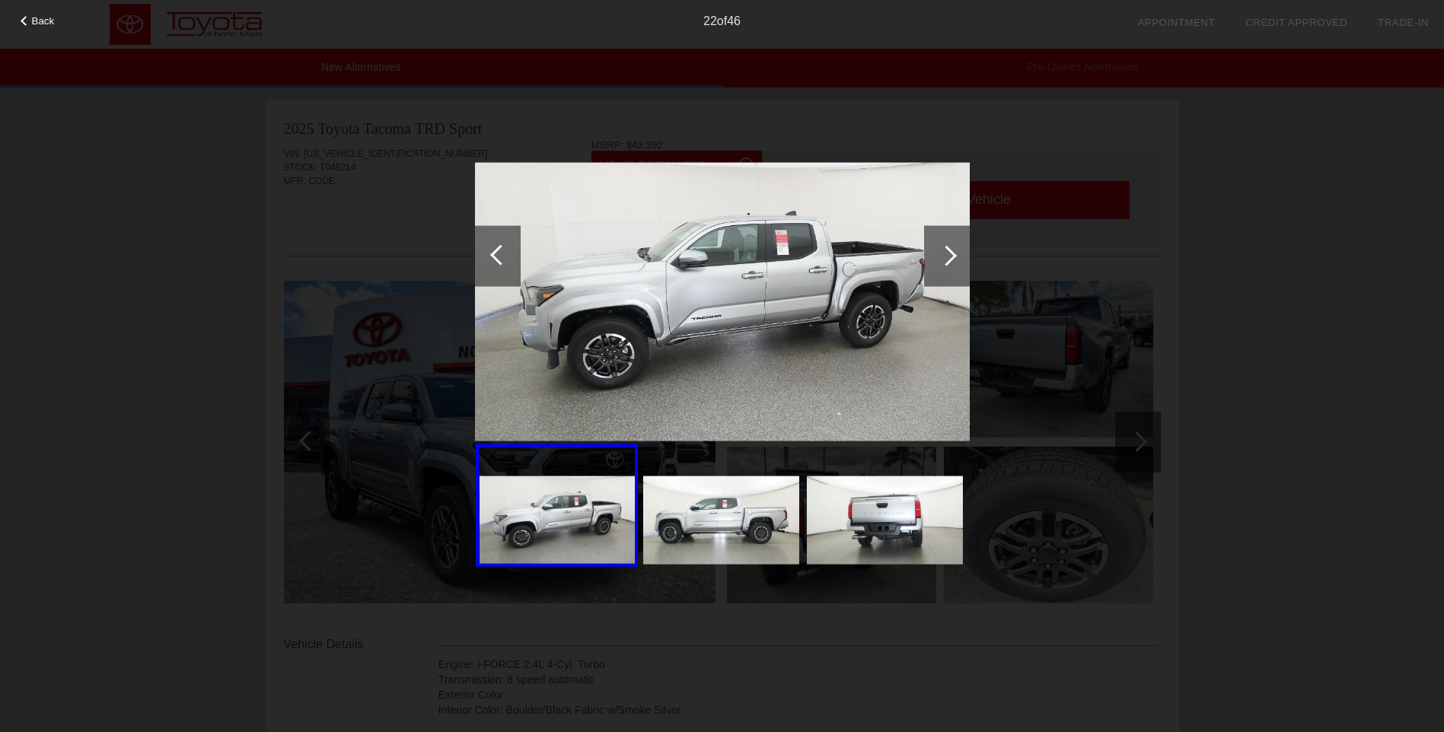
click at [948, 254] on div at bounding box center [947, 255] width 21 height 21
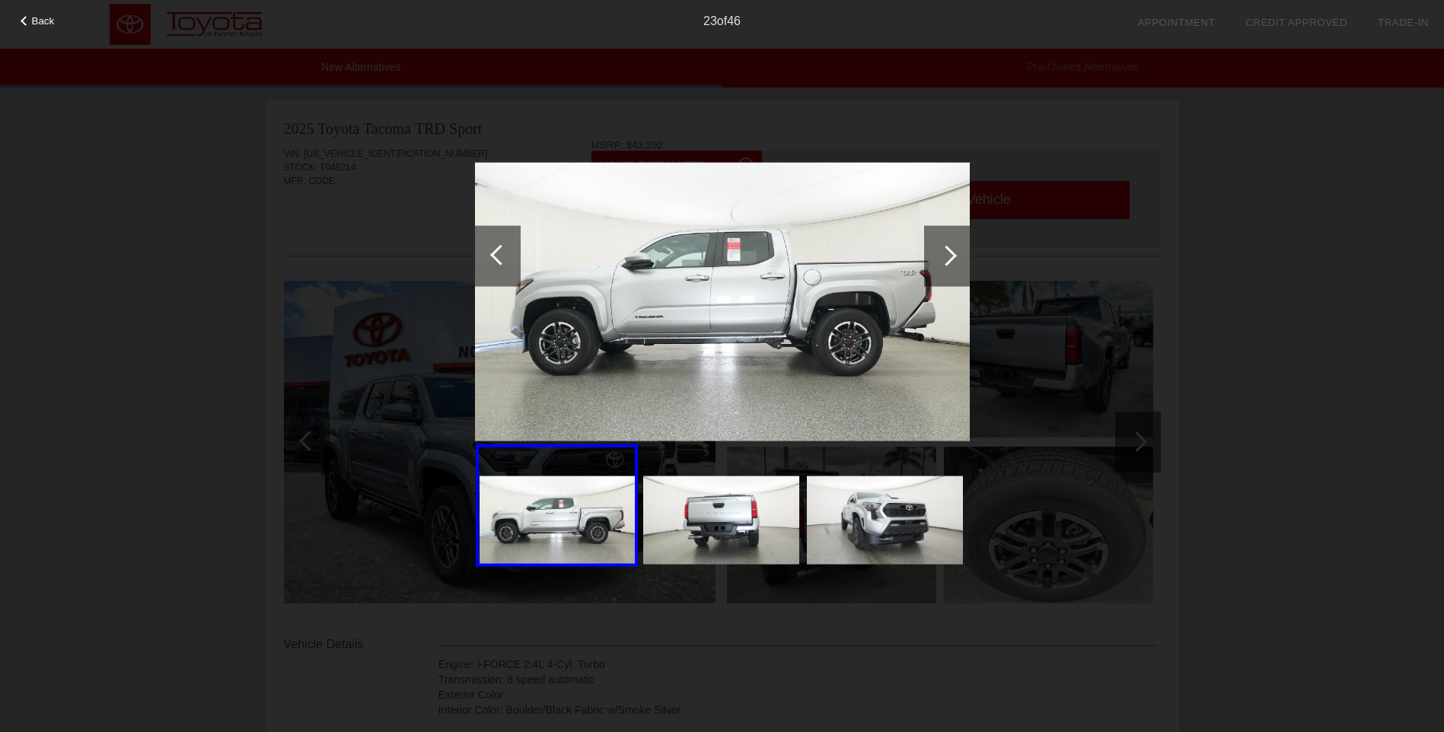
click at [948, 254] on div at bounding box center [947, 255] width 21 height 21
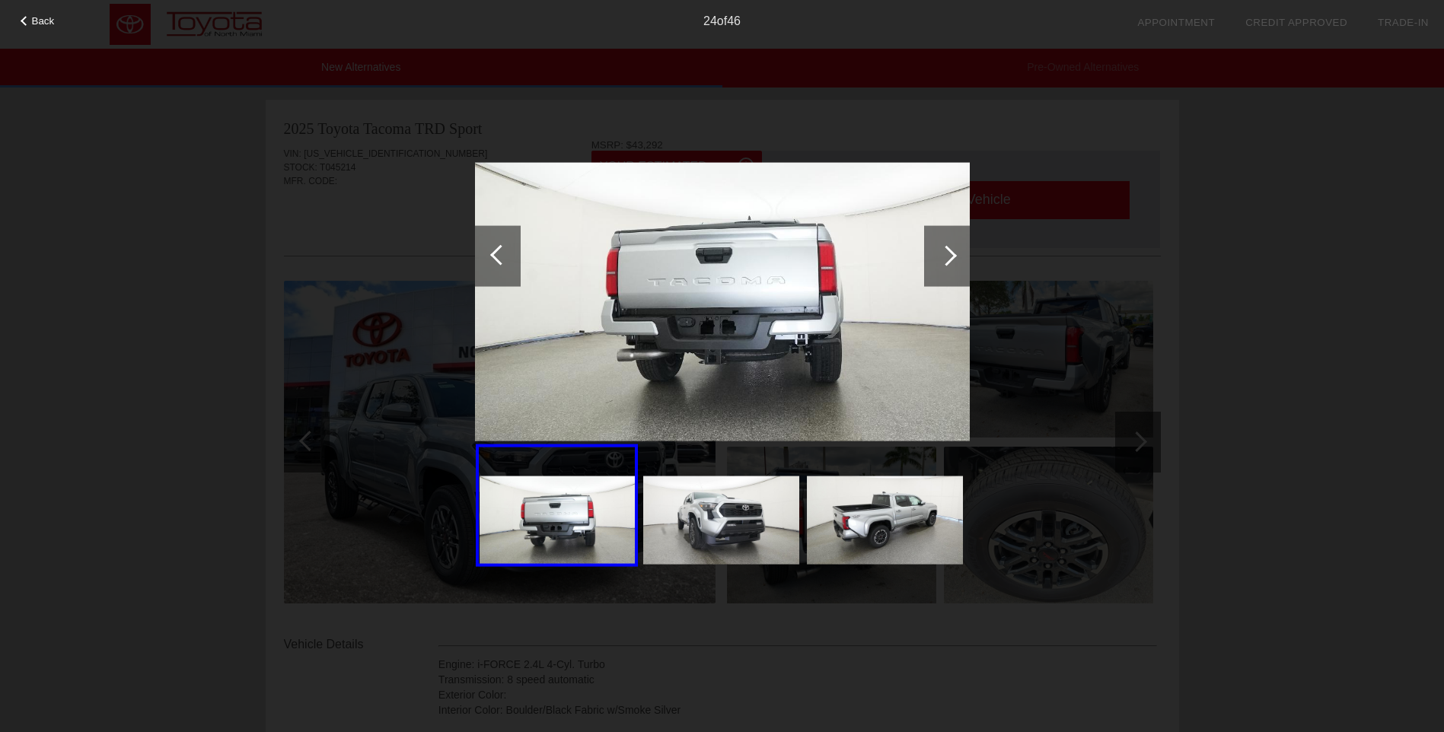
click at [47, 24] on span "Back" at bounding box center [43, 20] width 23 height 11
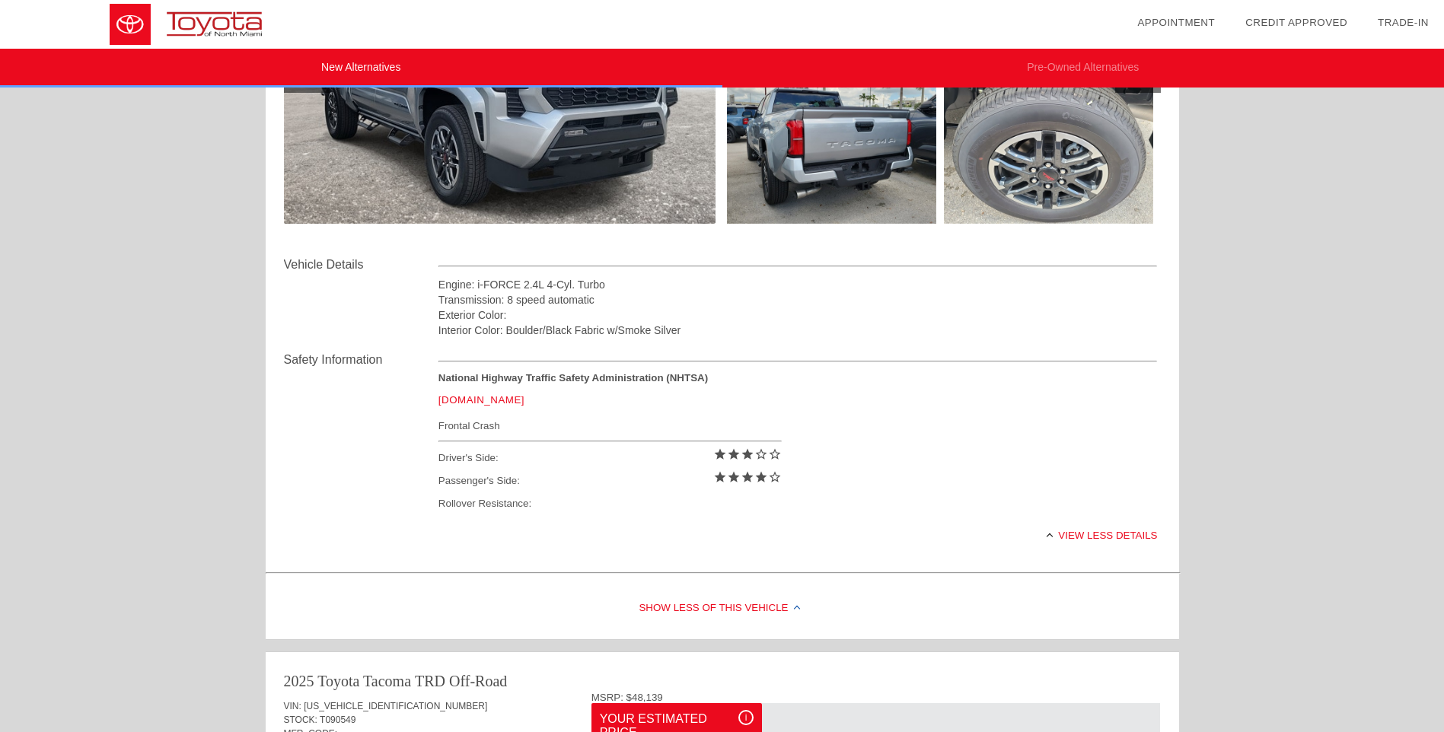
scroll to position [381, 0]
click at [1053, 537] on div at bounding box center [1050, 536] width 6 height 6
click at [1074, 537] on div "View full details" at bounding box center [799, 534] width 720 height 37
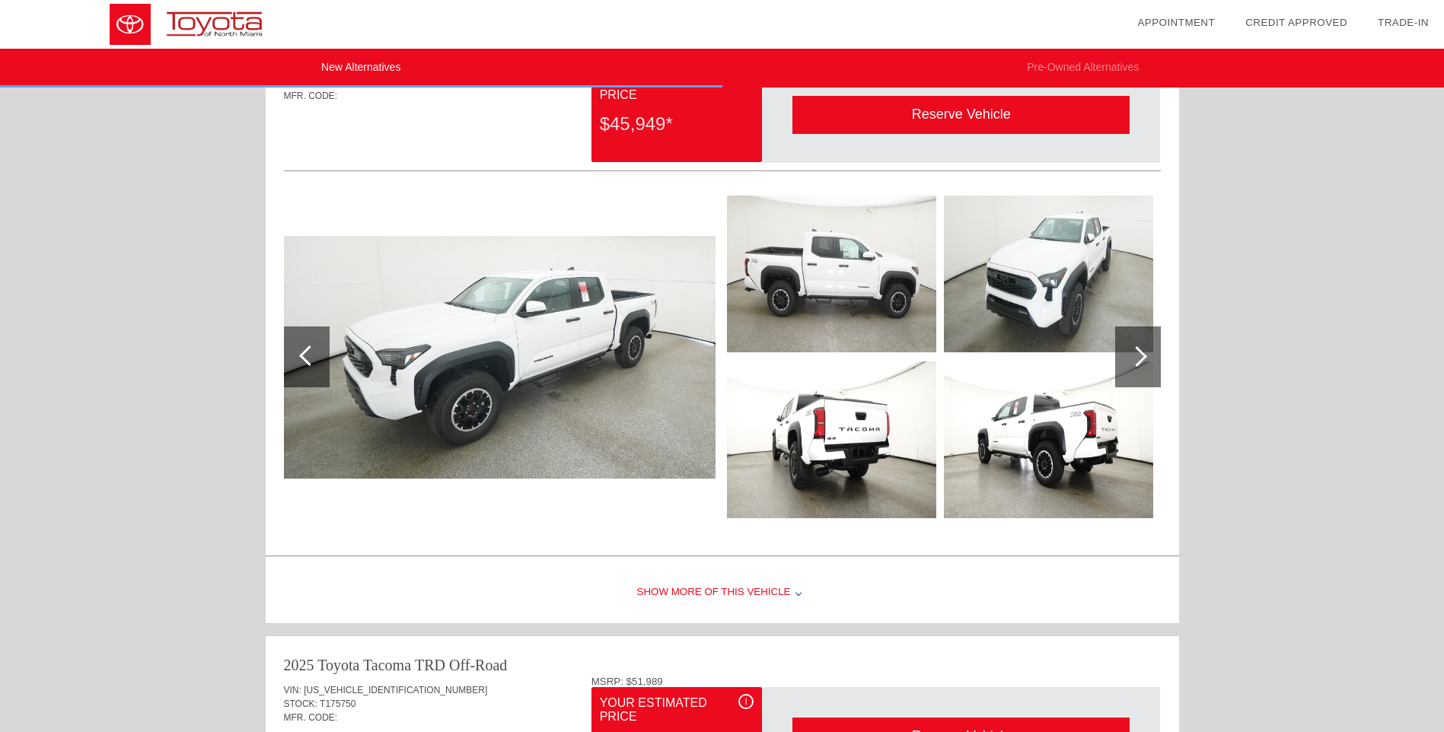
scroll to position [990, 0]
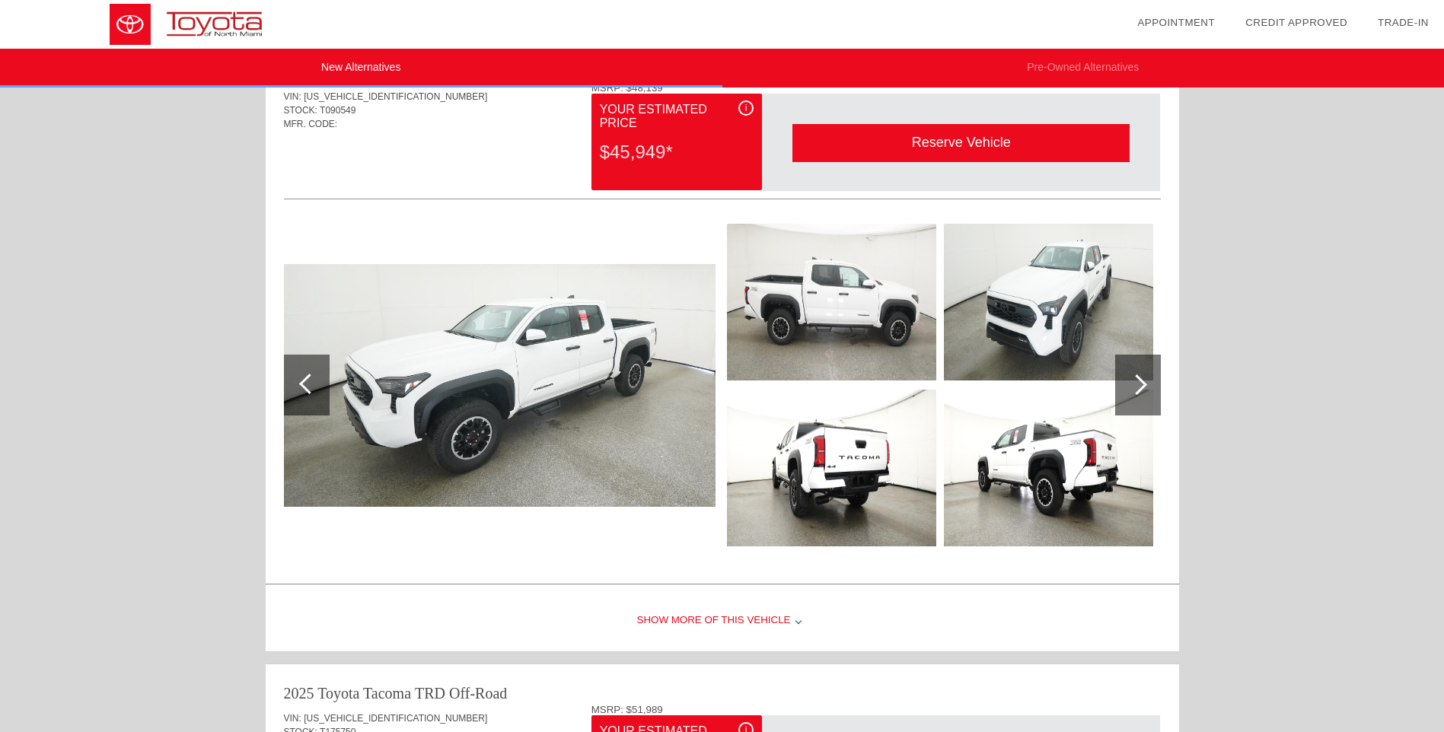
click at [745, 621] on div "Show More of this Vehicle" at bounding box center [723, 621] width 914 height 61
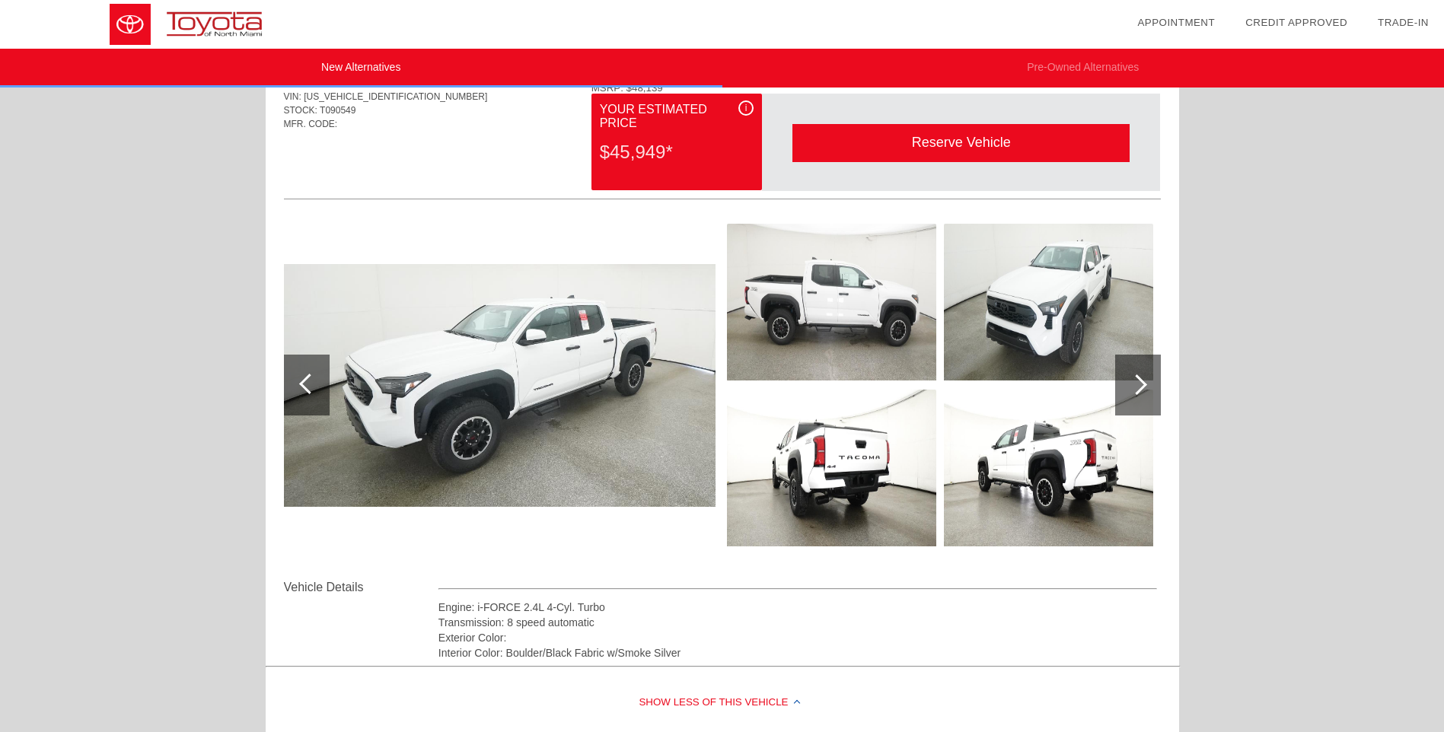
click at [1135, 391] on div at bounding box center [1137, 385] width 21 height 21
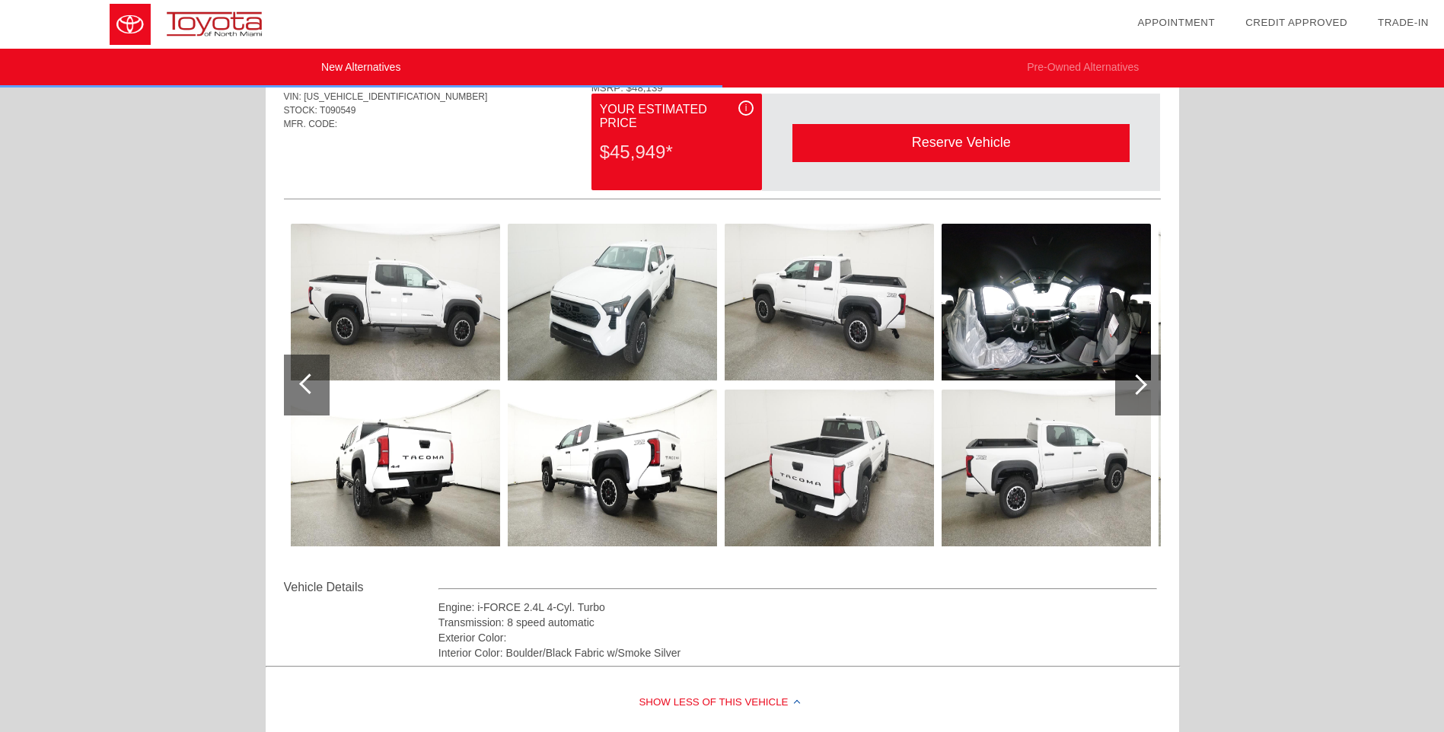
click at [1075, 316] on img at bounding box center [1046, 302] width 209 height 157
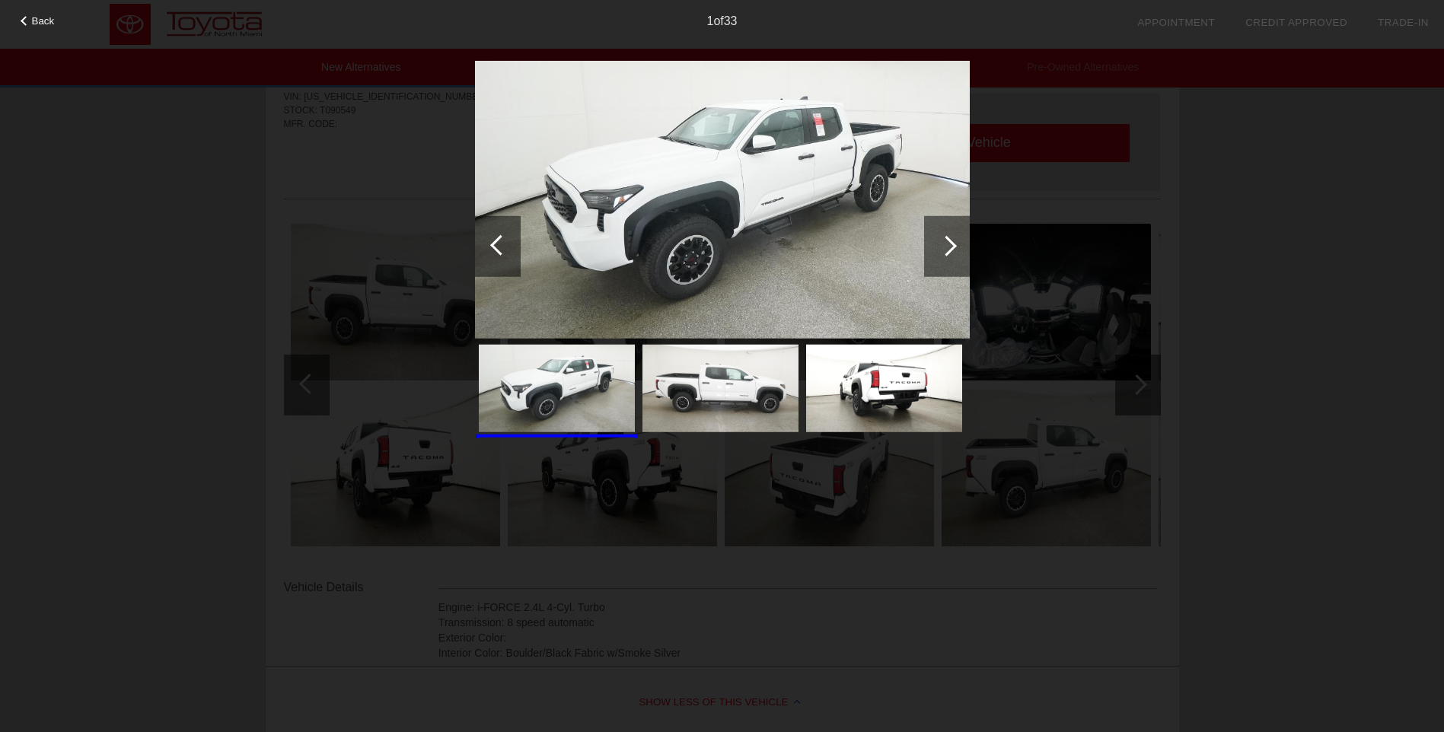
click at [935, 250] on div at bounding box center [947, 245] width 46 height 61
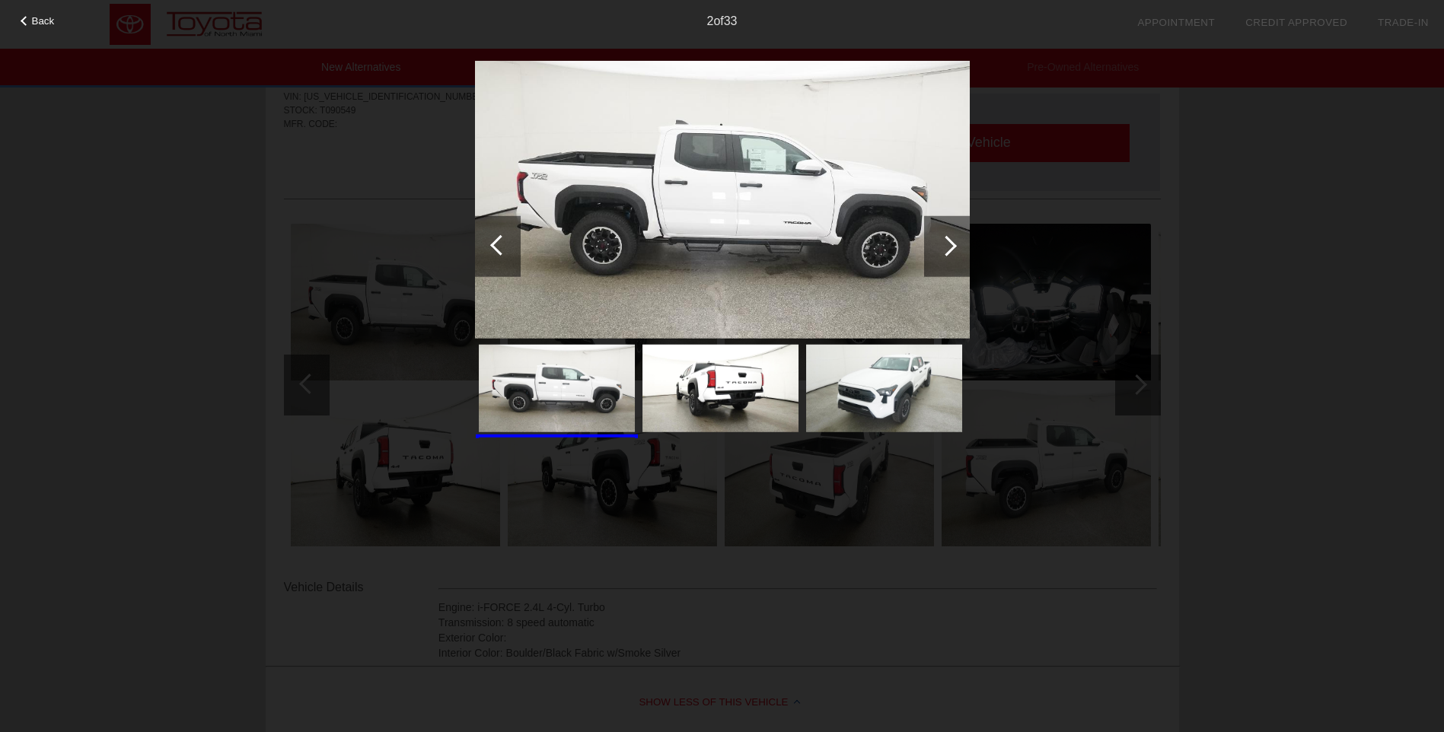
click at [936, 250] on div at bounding box center [947, 245] width 46 height 61
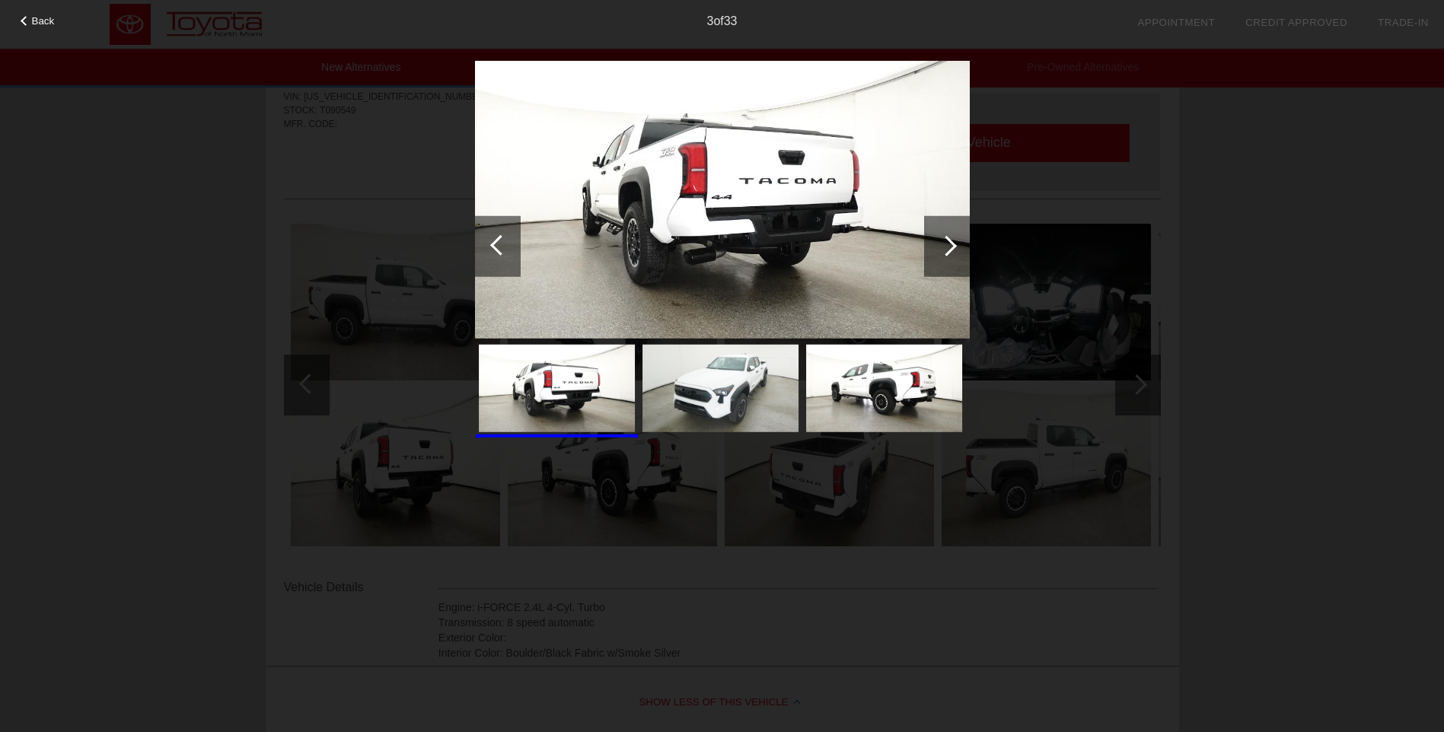
click at [936, 250] on div at bounding box center [947, 245] width 46 height 61
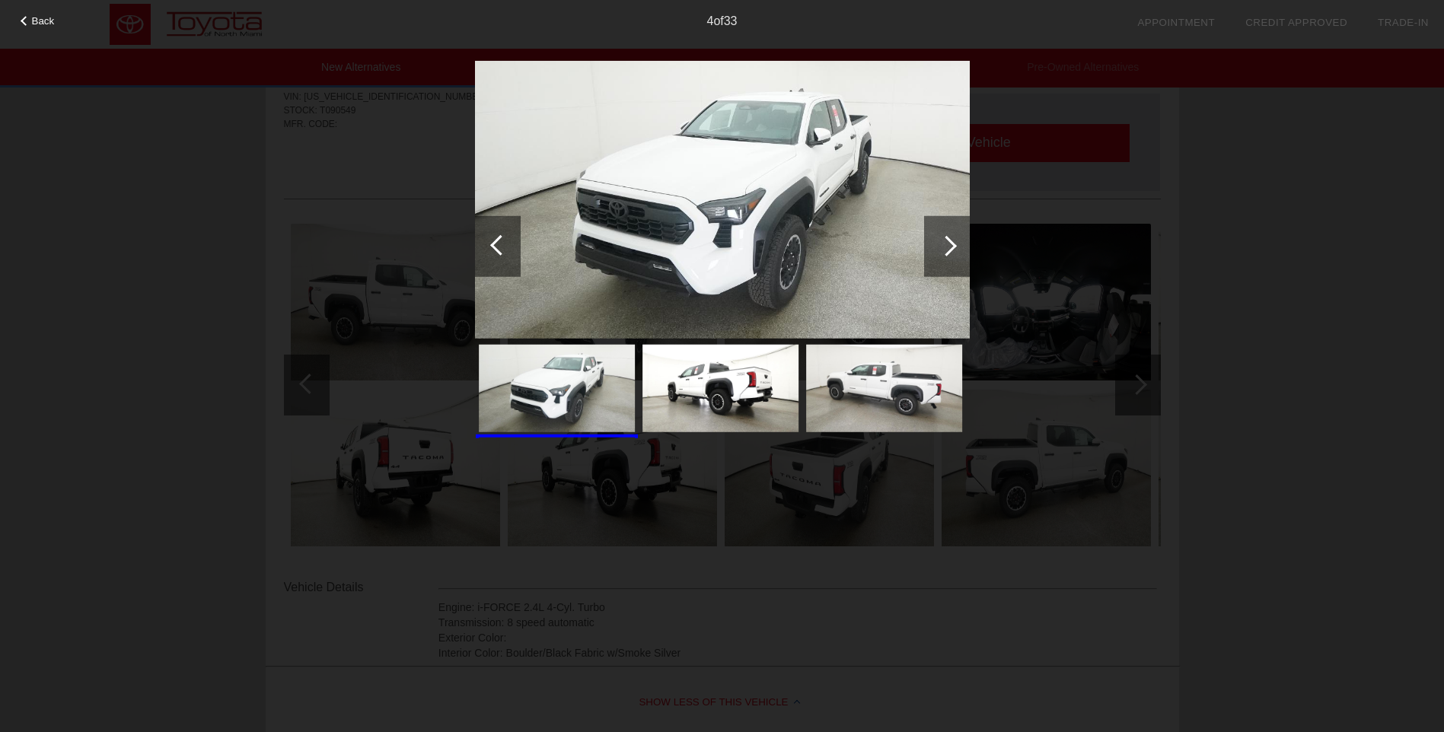
click at [936, 250] on div at bounding box center [947, 245] width 46 height 61
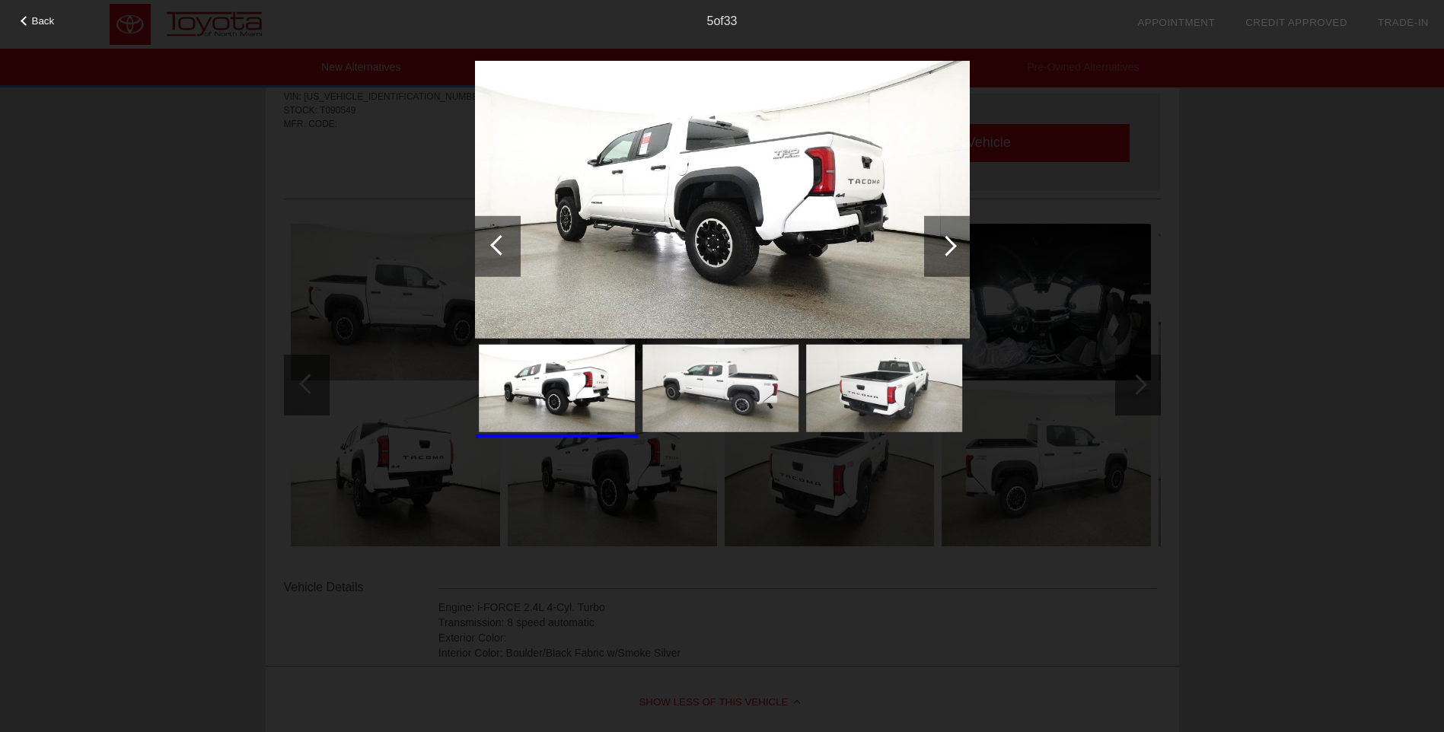
click at [936, 250] on div at bounding box center [947, 245] width 46 height 61
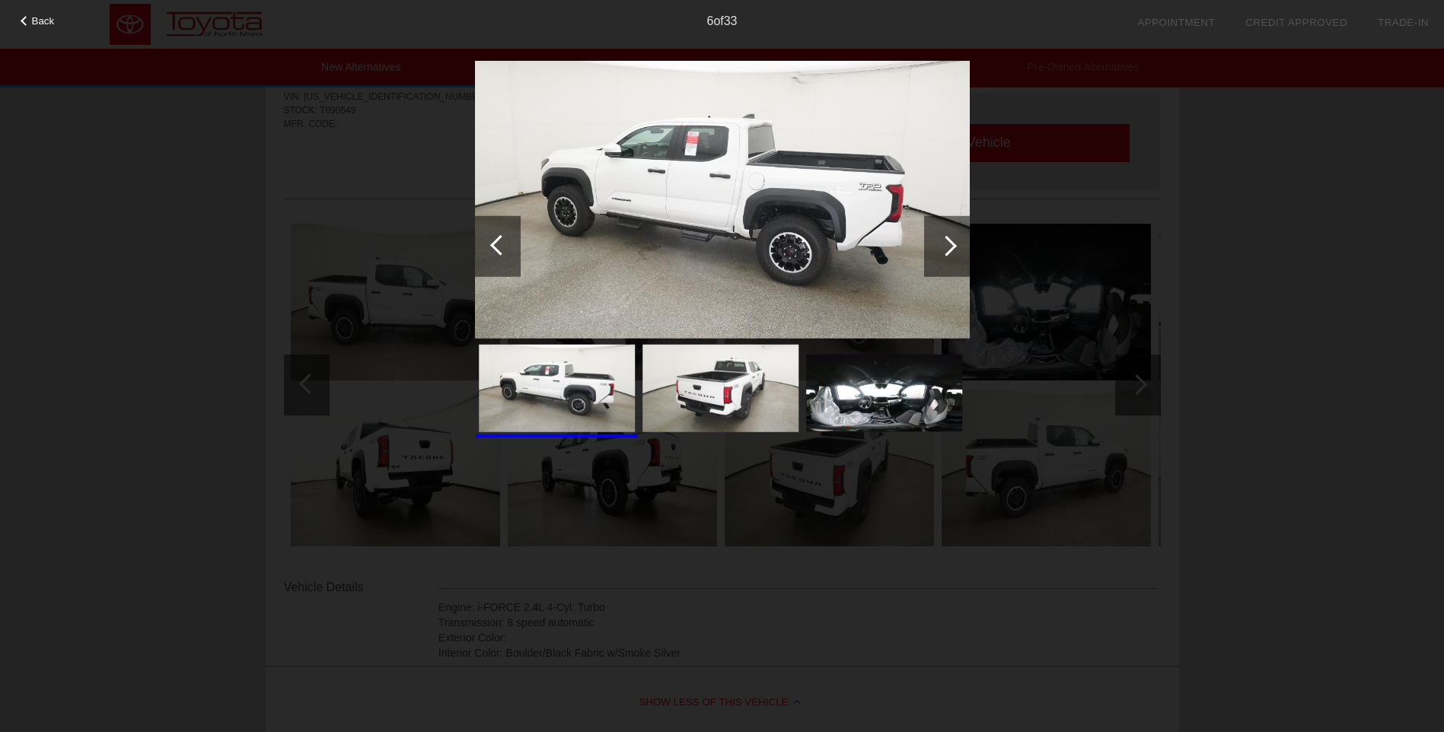
click at [936, 250] on div at bounding box center [947, 245] width 46 height 61
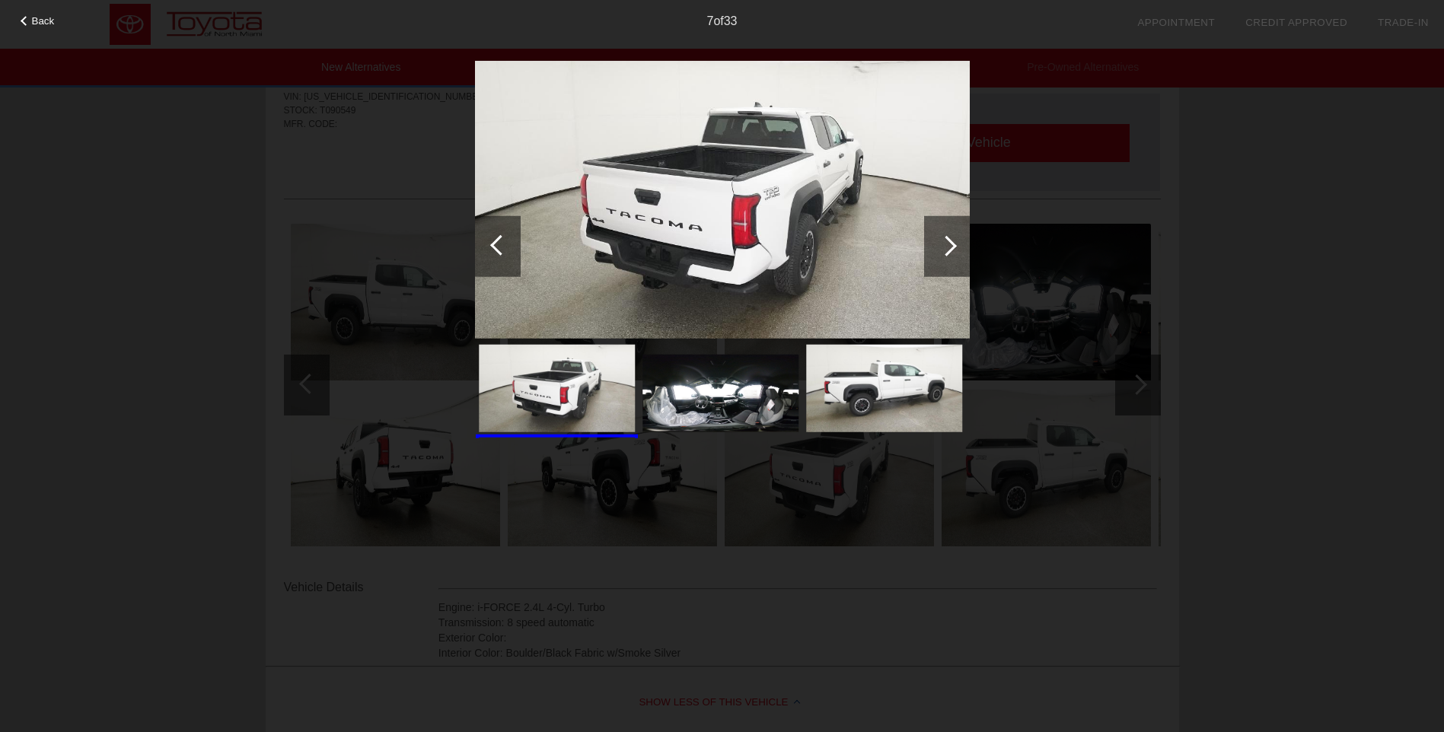
click at [936, 250] on div at bounding box center [947, 245] width 46 height 61
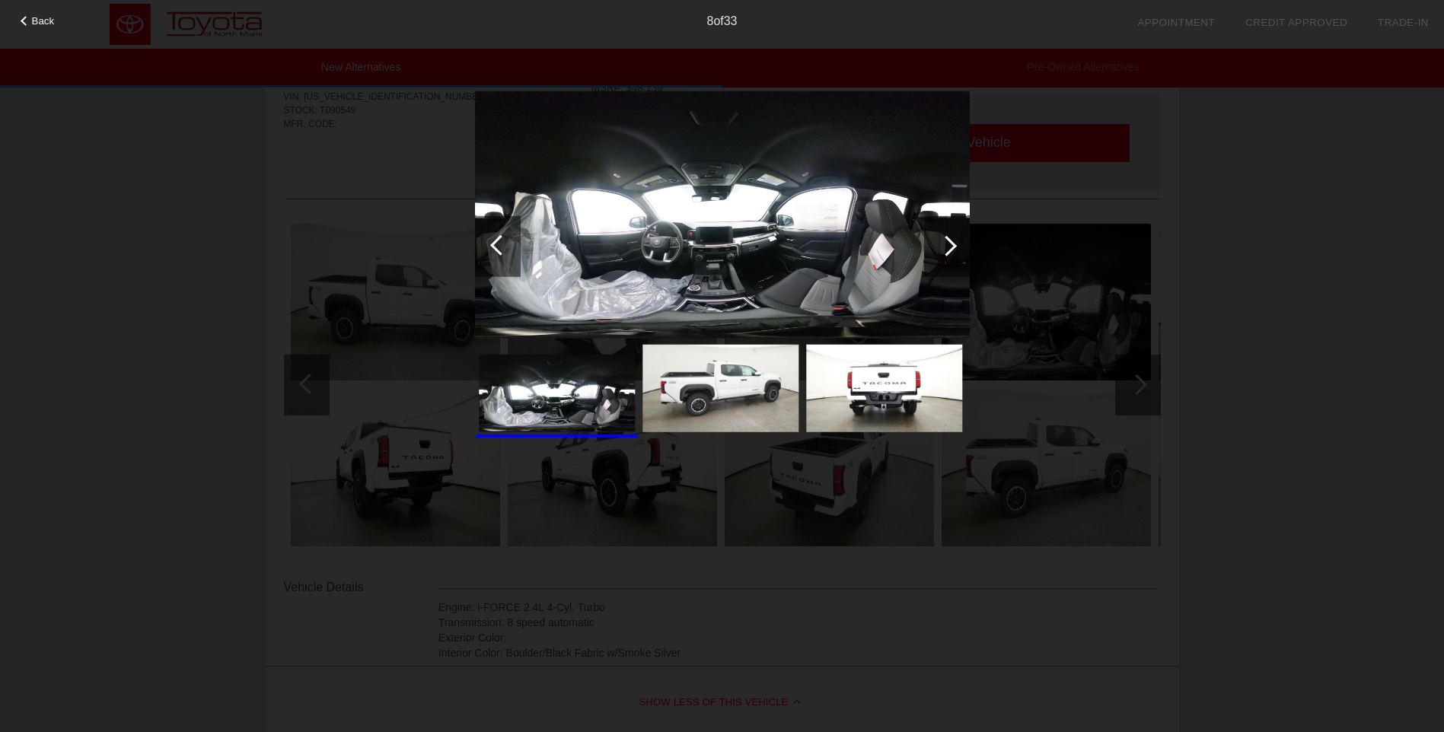
click at [936, 250] on div at bounding box center [947, 245] width 46 height 61
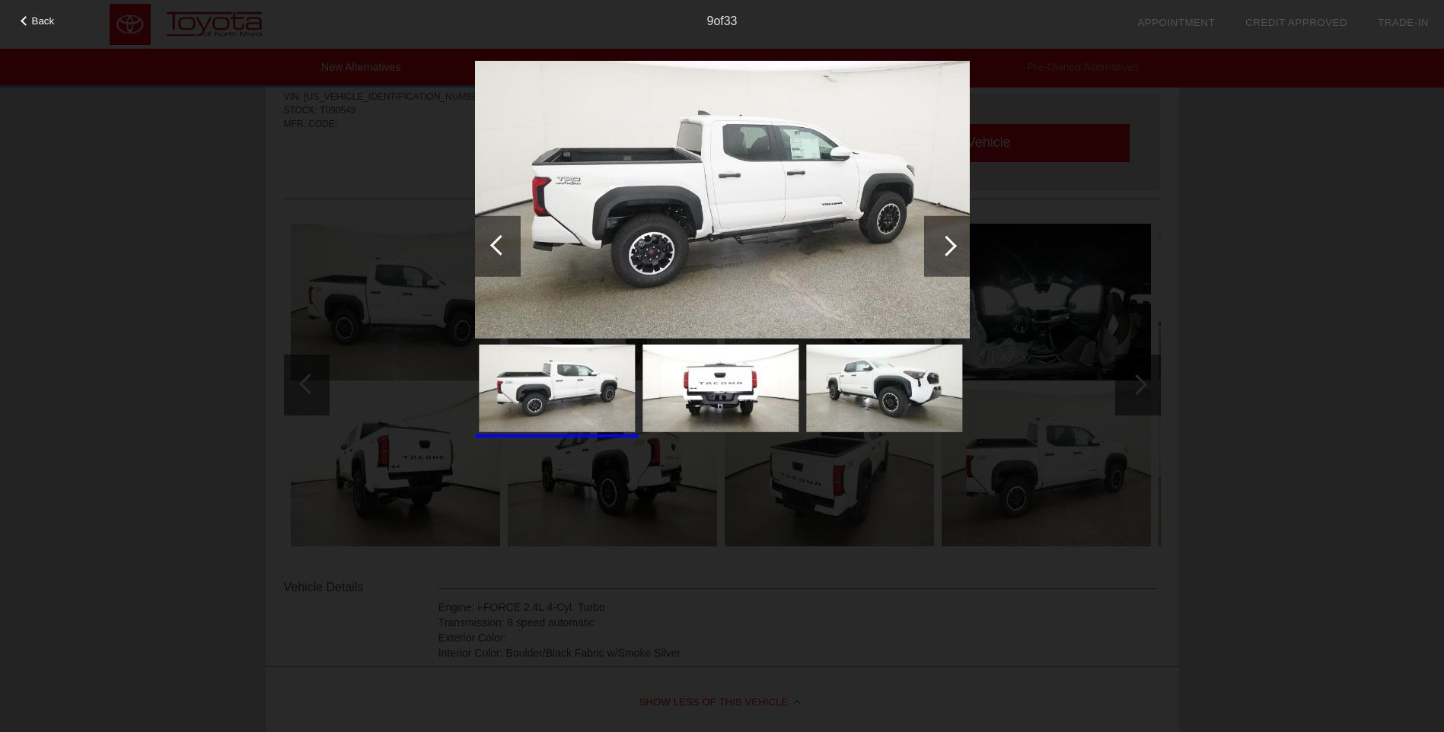
click at [936, 250] on div at bounding box center [947, 245] width 46 height 61
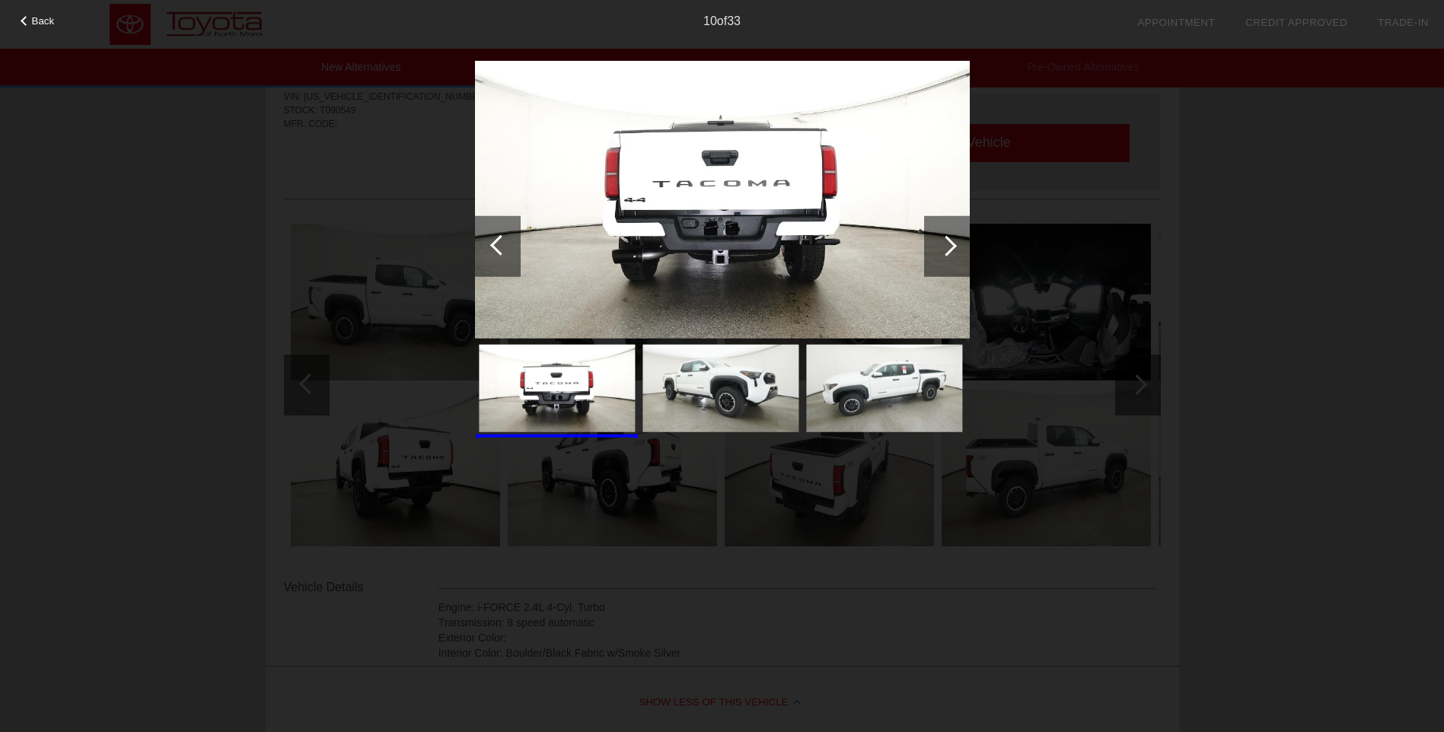
click at [936, 250] on div at bounding box center [947, 245] width 46 height 61
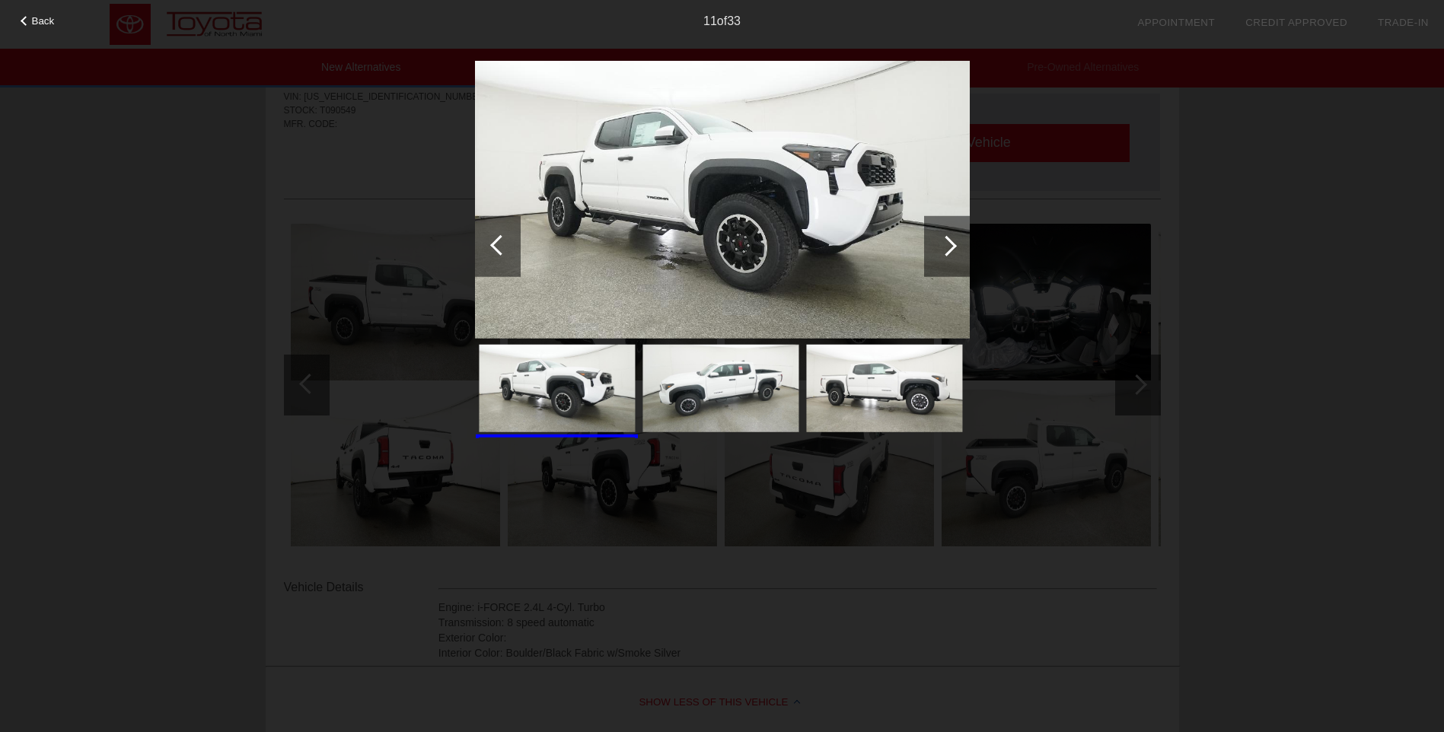
click at [936, 250] on div at bounding box center [947, 245] width 46 height 61
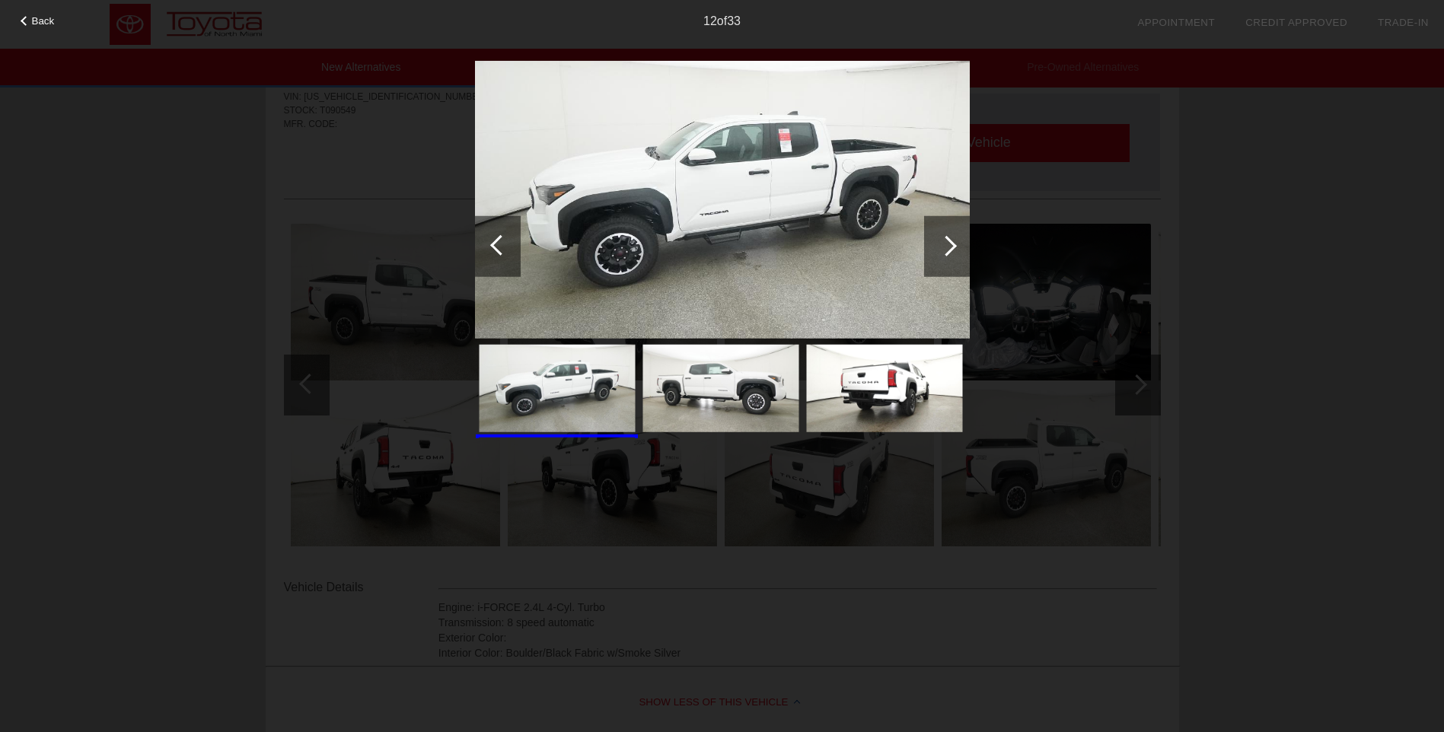
click at [936, 250] on div at bounding box center [947, 245] width 46 height 61
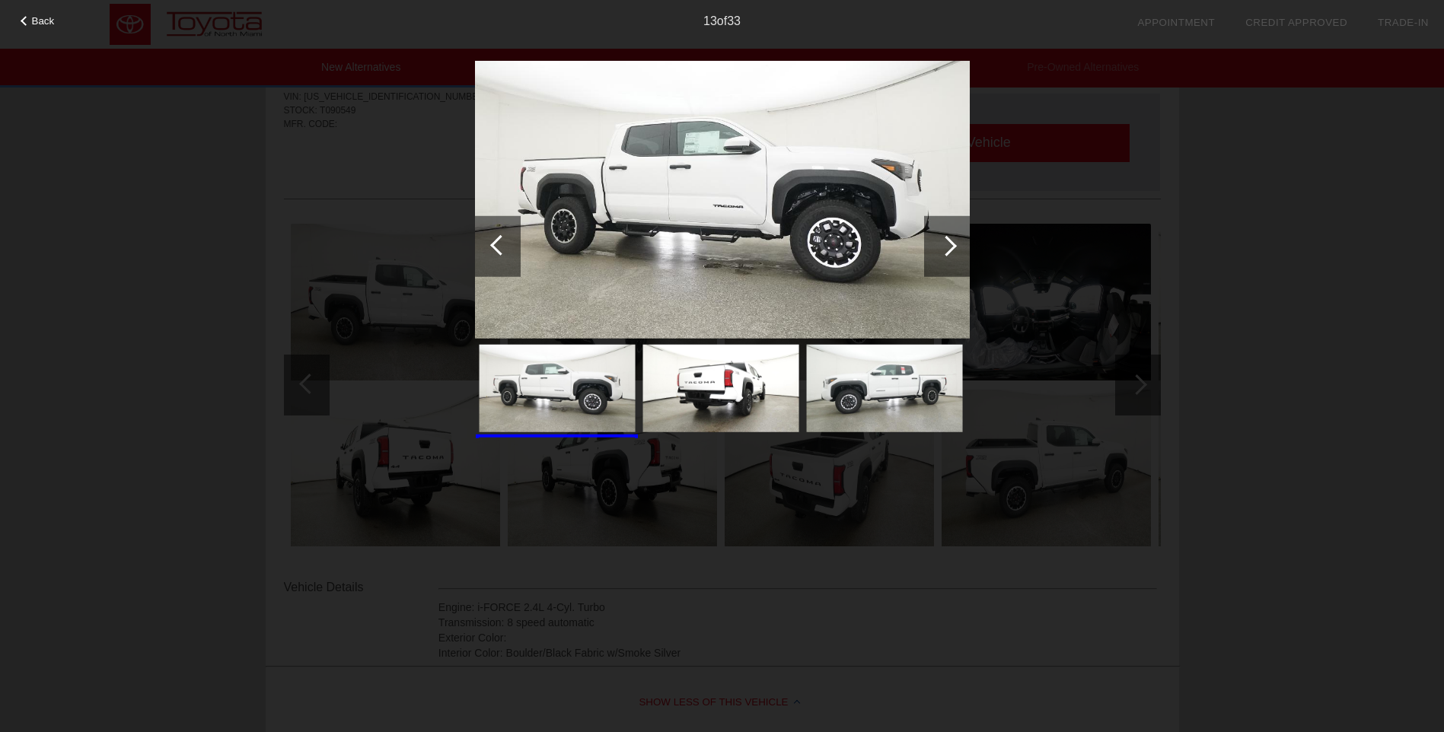
click at [936, 250] on div at bounding box center [947, 245] width 46 height 61
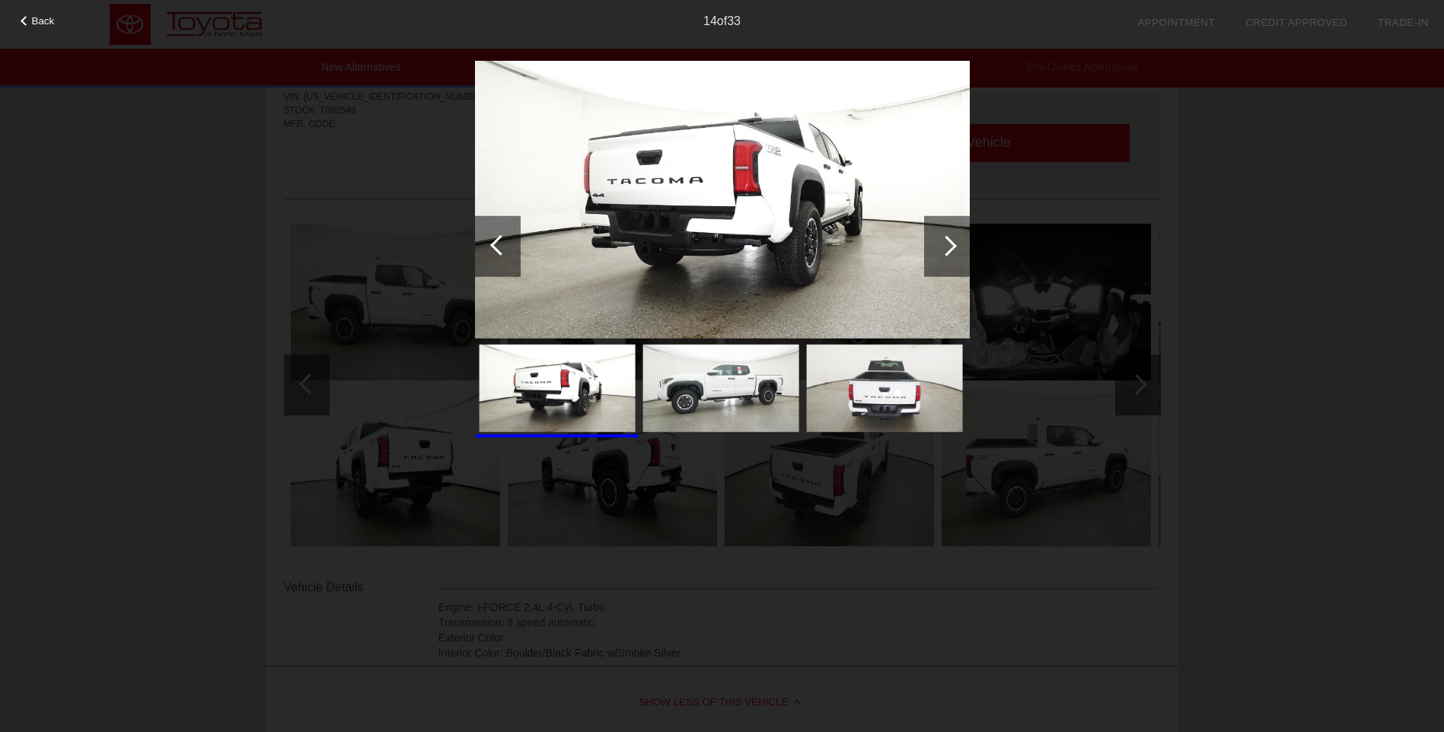
click at [936, 250] on div at bounding box center [947, 245] width 46 height 61
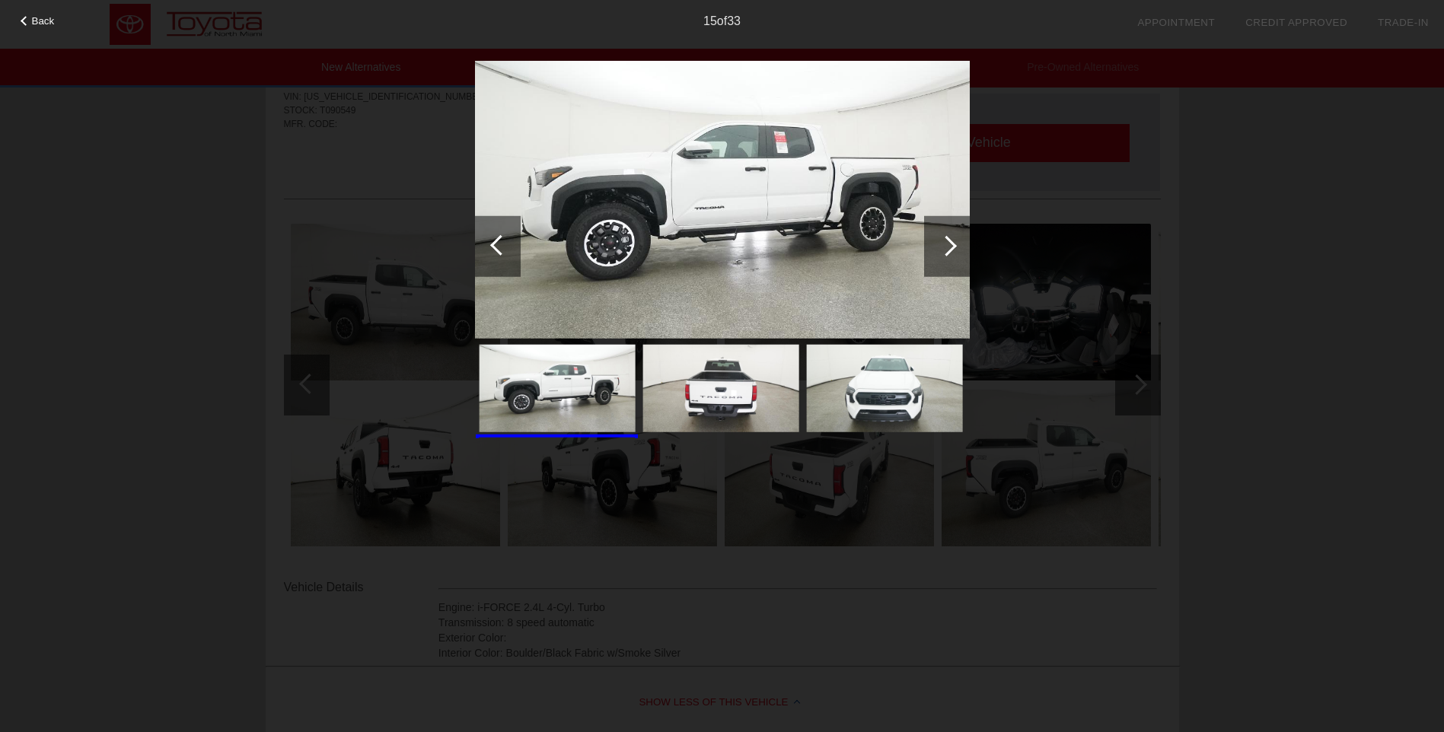
click at [46, 21] on span "Back" at bounding box center [43, 20] width 23 height 11
